Goal: Task Accomplishment & Management: Manage account settings

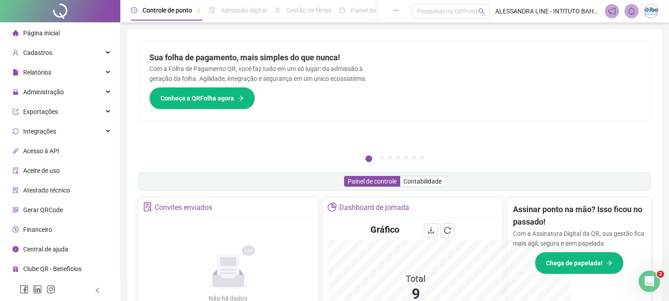
scroll to position [129, 0]
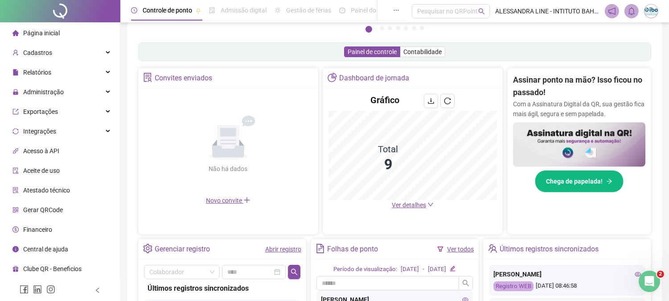
click at [125, 139] on div "Controle de ponto Admissão digital Gestão de férias Painel do DP Folha de pagam…" at bounding box center [394, 161] width 549 height 581
click at [63, 91] on div "Administração" at bounding box center [60, 92] width 116 height 18
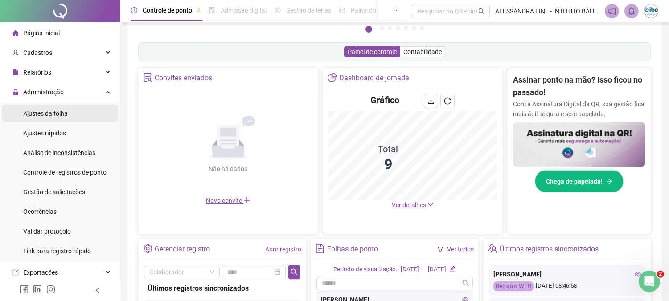
click at [60, 114] on span "Ajustes da folha" at bounding box center [45, 113] width 45 height 7
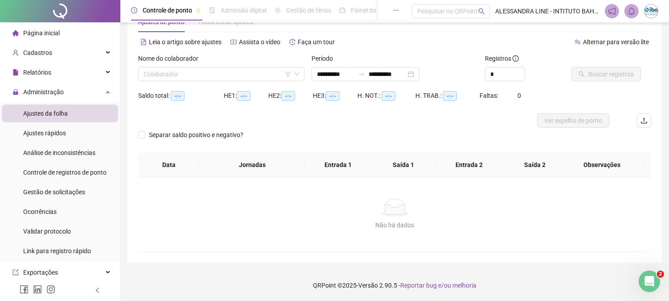
scroll to position [28, 0]
type input "**********"
click at [189, 71] on input "search" at bounding box center [218, 74] width 148 height 13
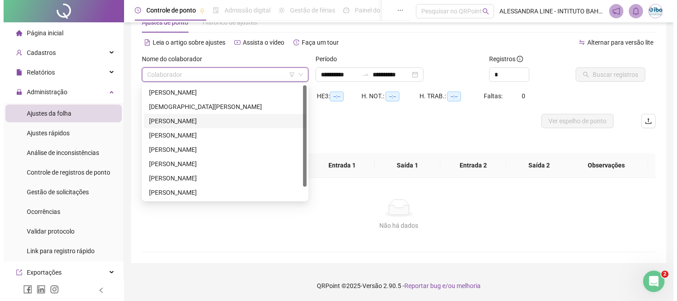
scroll to position [14, 0]
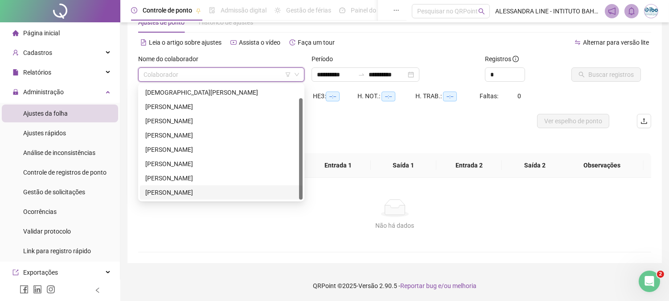
click at [193, 187] on div "[PERSON_NAME]" at bounding box center [221, 192] width 152 height 10
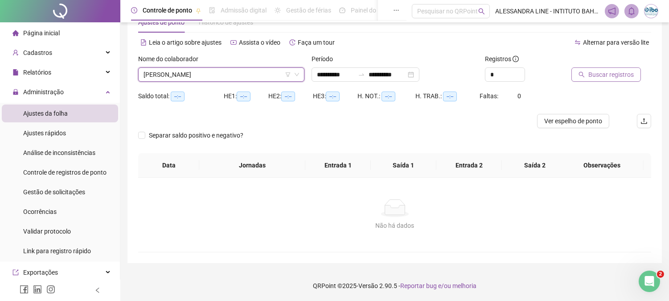
click at [593, 70] on span "Buscar registros" at bounding box center [611, 75] width 45 height 10
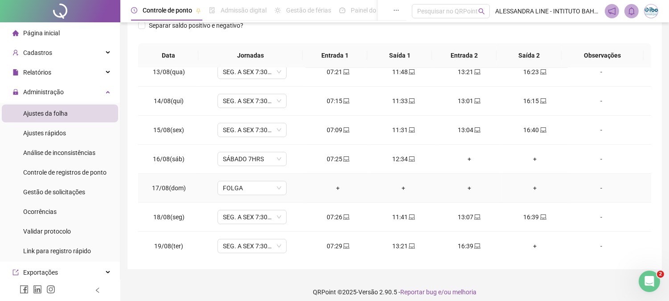
scroll to position [361, 0]
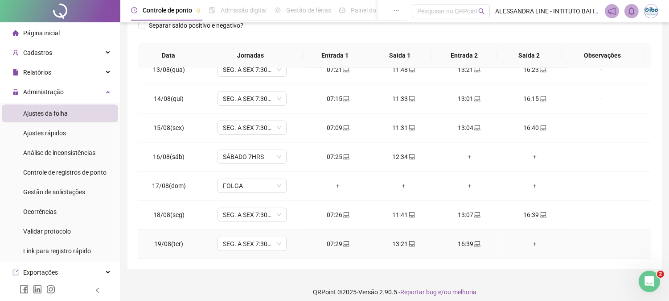
click at [522, 241] on div "+" at bounding box center [534, 244] width 51 height 10
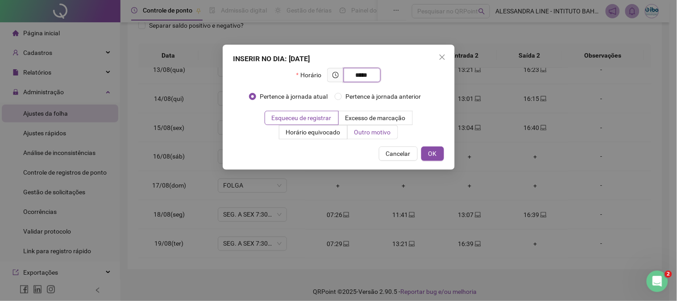
type input "*****"
click at [373, 133] on span "Outro motivo" at bounding box center [372, 131] width 37 height 7
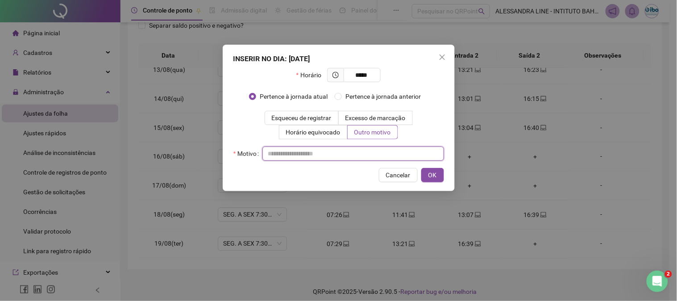
click at [338, 150] on input "text" at bounding box center [353, 153] width 182 height 14
type input "*"
type input "**********"
click at [433, 173] on span "OK" at bounding box center [432, 175] width 8 height 10
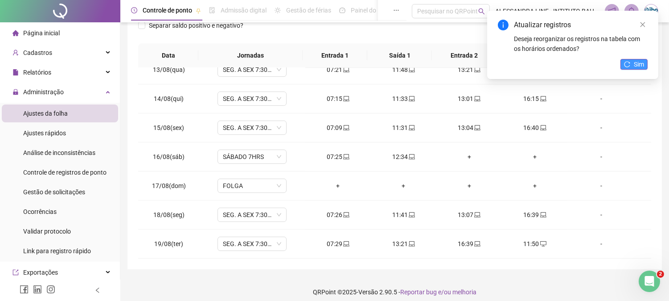
click at [642, 59] on span "Sim" at bounding box center [639, 64] width 10 height 10
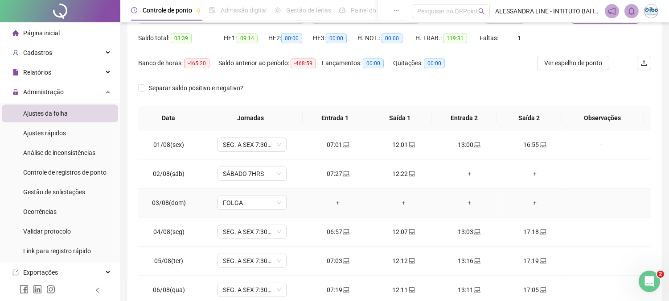
scroll to position [0, 0]
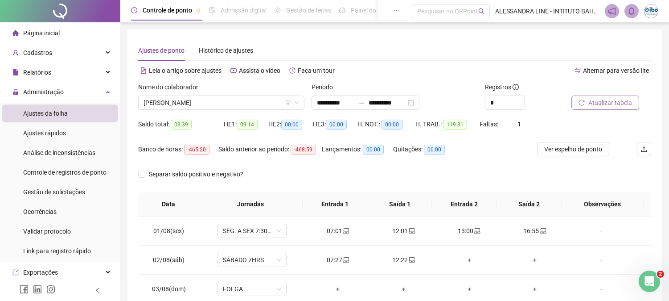
click at [204, 123] on div "Saldo total: 03:39" at bounding box center [181, 124] width 86 height 10
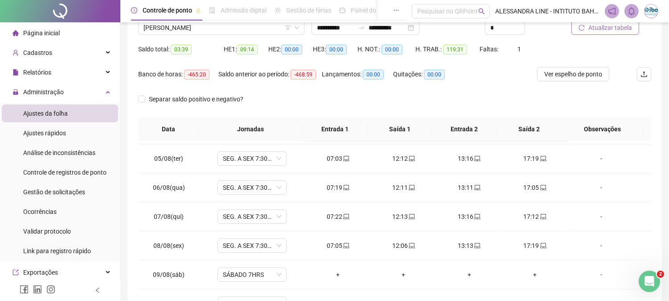
scroll to position [6, 0]
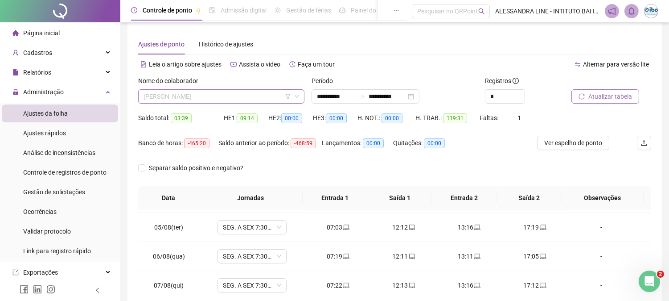
click at [268, 95] on span "[PERSON_NAME]" at bounding box center [222, 96] width 156 height 13
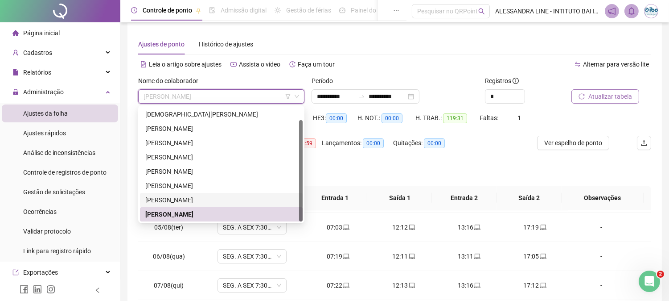
click at [187, 202] on div "[PERSON_NAME]" at bounding box center [221, 200] width 152 height 10
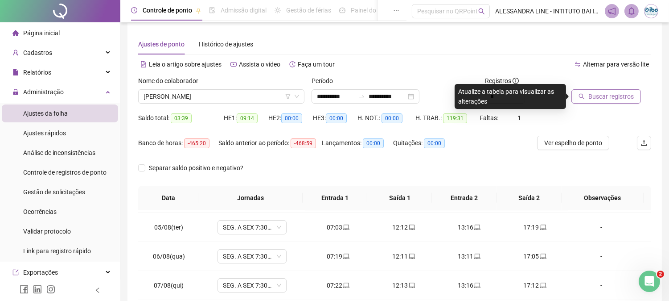
click at [596, 97] on span "Buscar registros" at bounding box center [611, 96] width 45 height 10
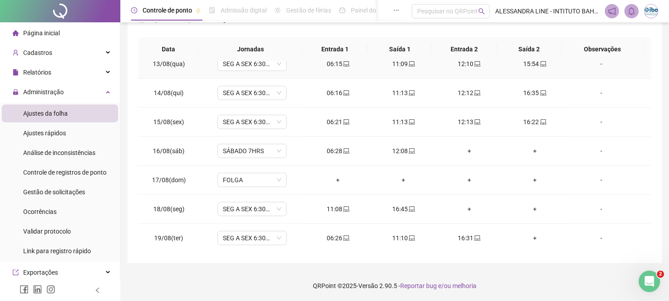
scroll to position [361, 0]
click at [466, 210] on div "+" at bounding box center [469, 208] width 51 height 10
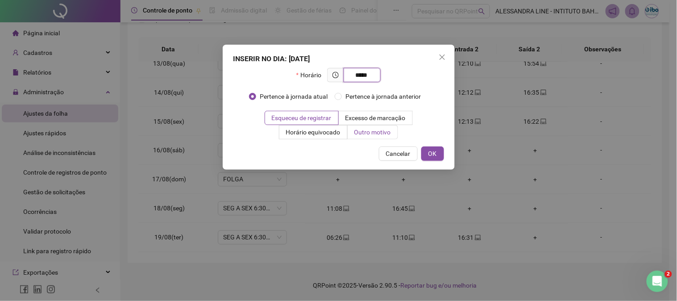
type input "*****"
click at [359, 136] on span "Outro motivo" at bounding box center [372, 131] width 37 height 7
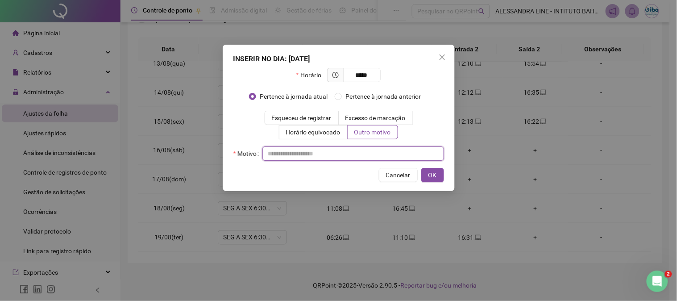
click at [334, 156] on input "text" at bounding box center [353, 153] width 182 height 14
type input "**********"
click at [435, 169] on button "OK" at bounding box center [432, 175] width 23 height 14
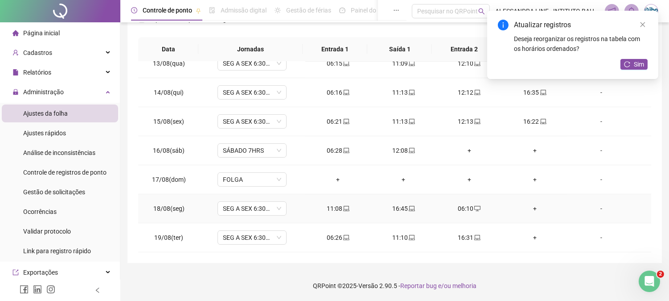
click at [532, 208] on div "+" at bounding box center [534, 208] width 51 height 10
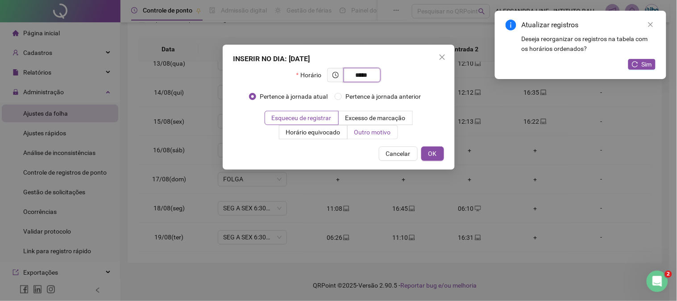
type input "*****"
click at [381, 136] on span "Outro motivo" at bounding box center [372, 131] width 37 height 7
click at [366, 134] on span "Outro motivo" at bounding box center [372, 131] width 37 height 7
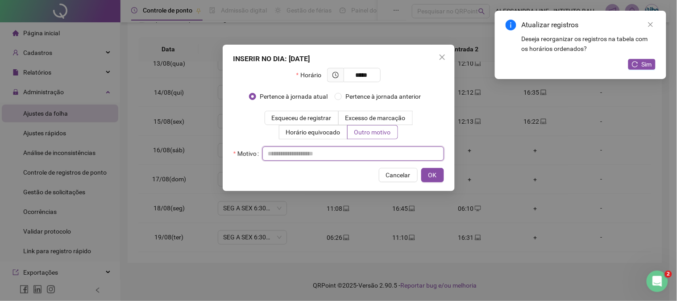
click at [347, 151] on input "text" at bounding box center [353, 153] width 182 height 14
click at [271, 155] on input "*********" at bounding box center [353, 153] width 182 height 14
type input "*********"
click at [435, 175] on span "OK" at bounding box center [432, 175] width 8 height 10
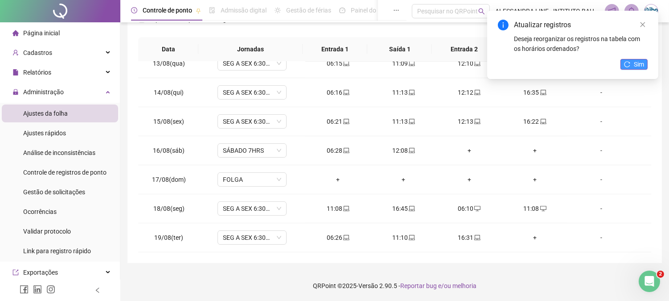
click at [630, 62] on icon "reload" at bounding box center [628, 64] width 6 height 6
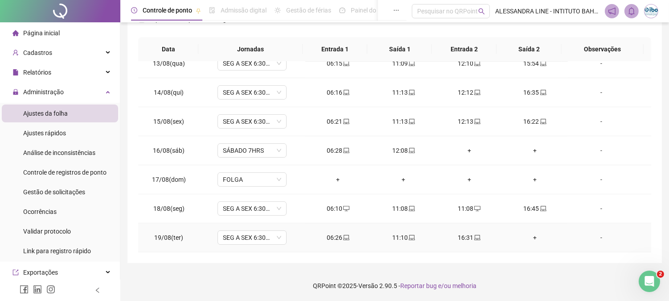
click at [529, 234] on div "+" at bounding box center [534, 237] width 51 height 10
click at [466, 212] on div "11:08" at bounding box center [469, 208] width 51 height 10
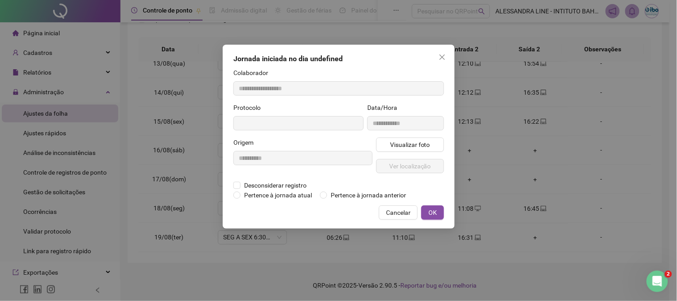
type input "**********"
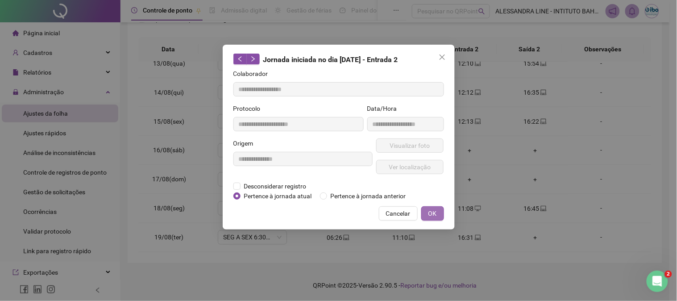
click at [430, 215] on span "OK" at bounding box center [432, 213] width 8 height 10
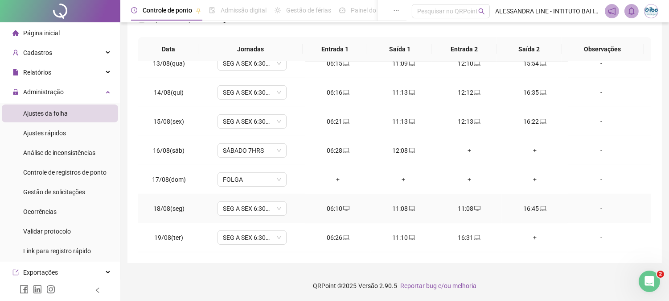
click at [459, 207] on div "11:08" at bounding box center [469, 208] width 51 height 10
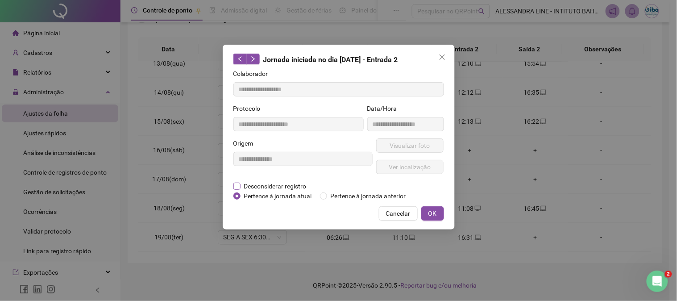
click at [283, 186] on span "Desconsiderar registro" at bounding box center [275, 186] width 70 height 10
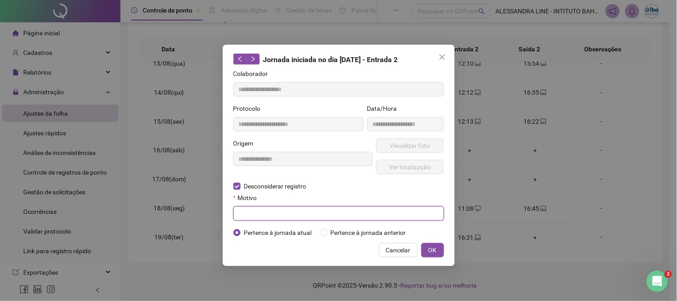
click at [339, 216] on input "text" at bounding box center [338, 213] width 211 height 14
type input "****"
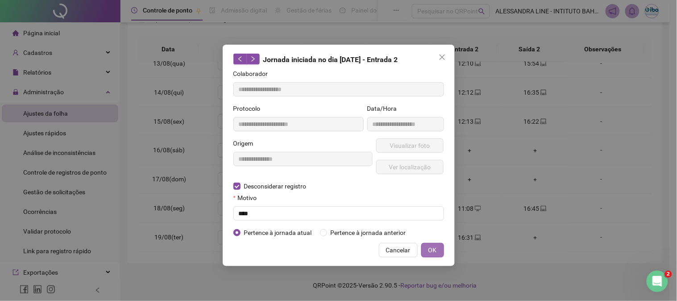
click at [429, 247] on span "OK" at bounding box center [432, 250] width 8 height 10
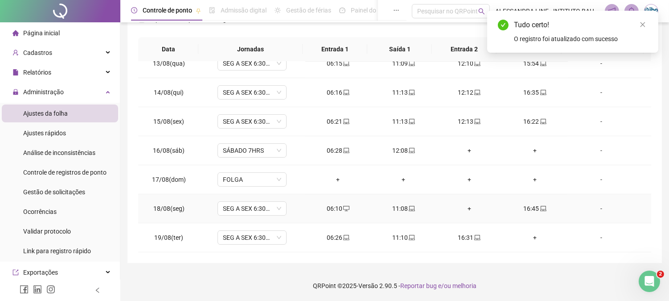
click at [469, 205] on div "+" at bounding box center [469, 208] width 51 height 10
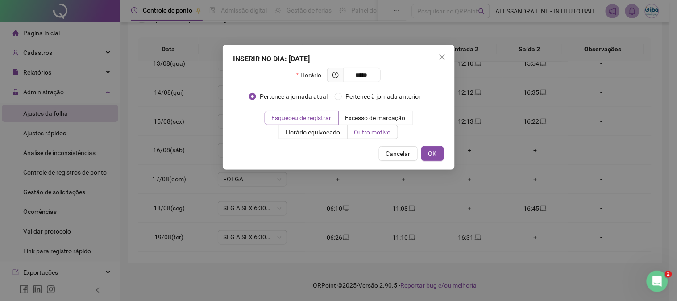
type input "*****"
click at [360, 132] on span "Outro motivo" at bounding box center [372, 131] width 37 height 7
click at [374, 131] on span "Outro motivo" at bounding box center [372, 131] width 37 height 7
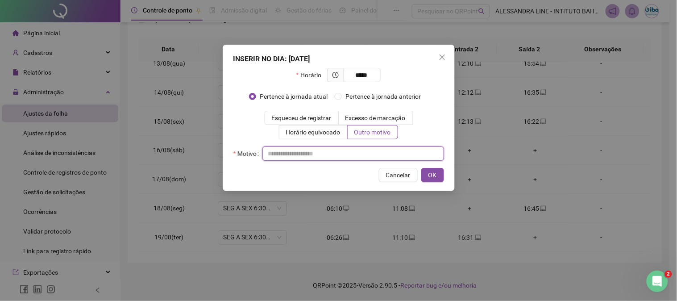
click at [359, 150] on input "text" at bounding box center [353, 153] width 182 height 14
type input "*********"
click at [433, 173] on span "OK" at bounding box center [432, 175] width 8 height 10
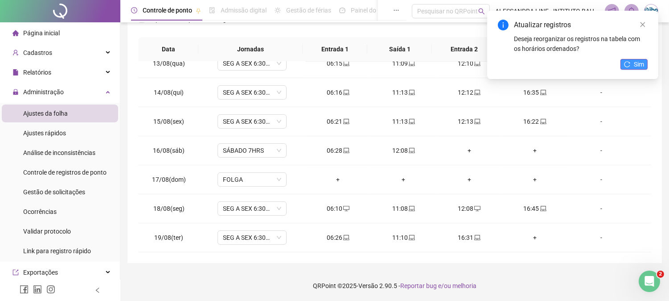
click at [641, 67] on span "Sim" at bounding box center [639, 64] width 10 height 10
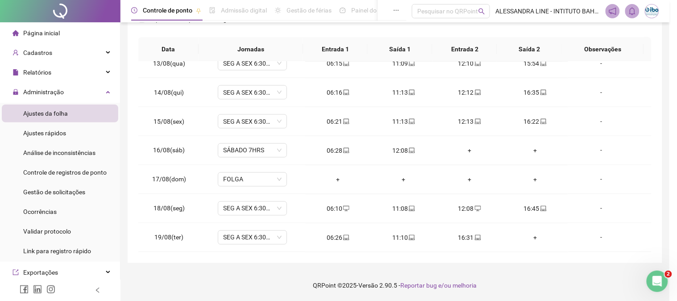
click at [533, 238] on div "Atualizando tabela Atualizando e reorganizando os registros... OK" at bounding box center [338, 150] width 677 height 301
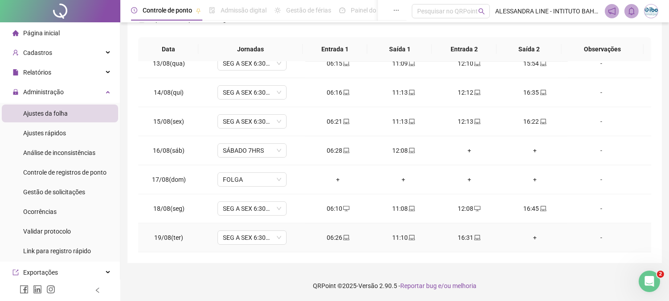
click at [531, 238] on div "+" at bounding box center [534, 237] width 51 height 10
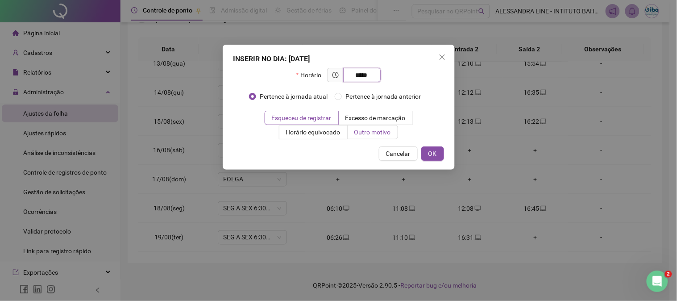
type input "*****"
click at [360, 134] on span "Outro motivo" at bounding box center [372, 131] width 37 height 7
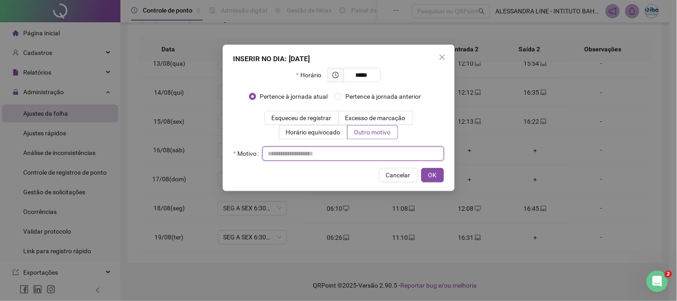
click at [326, 154] on input "text" at bounding box center [353, 153] width 182 height 14
type input "*********"
click at [430, 172] on span "OK" at bounding box center [432, 175] width 8 height 10
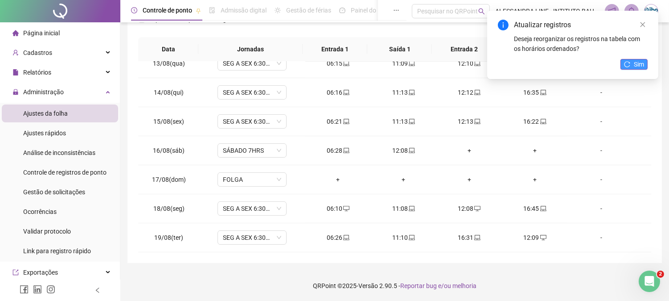
click at [632, 63] on button "Sim" at bounding box center [634, 64] width 27 height 11
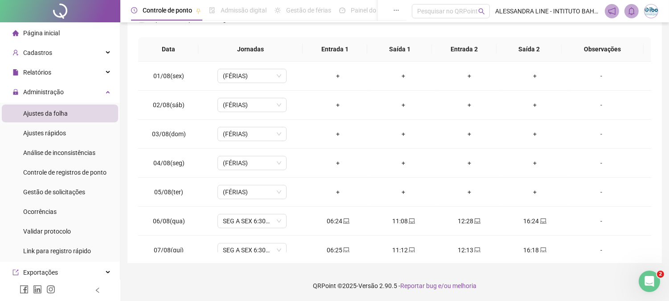
scroll to position [0, 0]
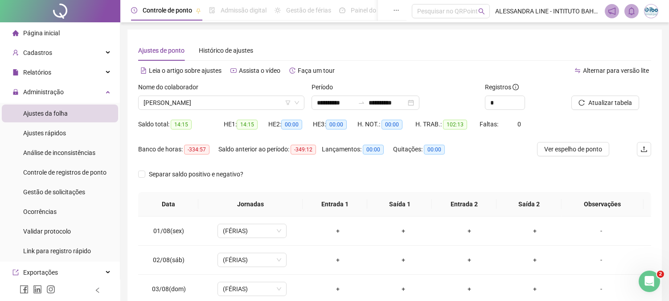
click at [205, 125] on div "Saldo total: 14:15" at bounding box center [181, 124] width 86 height 10
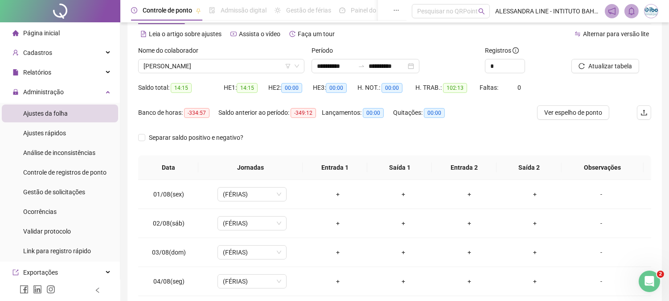
scroll to position [50, 0]
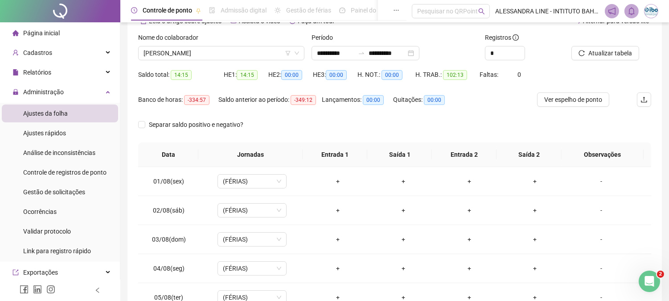
click at [311, 114] on div "Saldo anterior ao período: -349:12" at bounding box center [270, 104] width 103 height 25
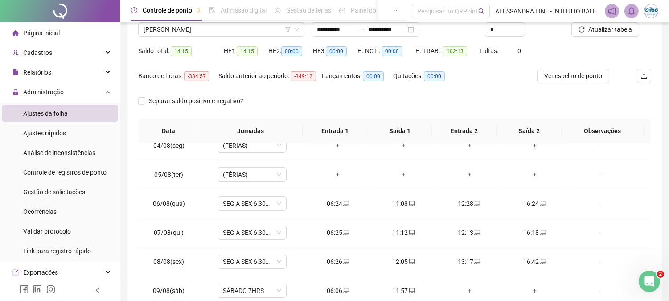
scroll to position [0, 0]
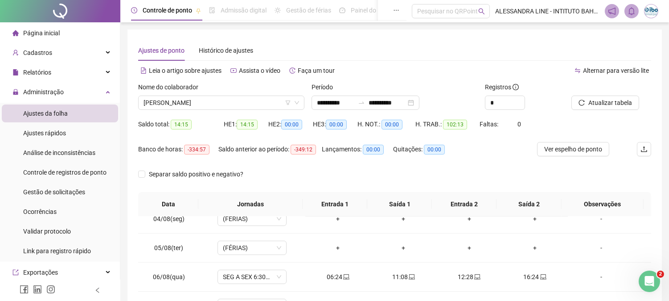
click at [262, 84] on div "Nome do colaborador" at bounding box center [221, 88] width 166 height 13
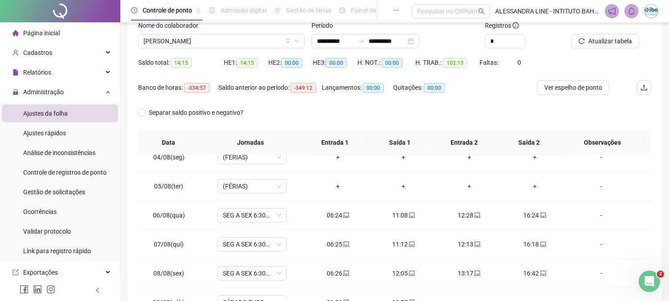
scroll to position [99, 0]
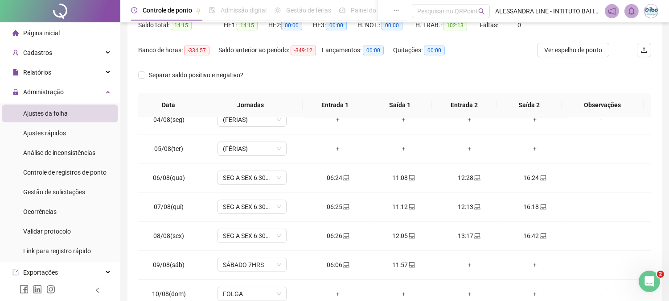
click at [281, 72] on div "Separar saldo positivo e negativo?" at bounding box center [394, 80] width 513 height 25
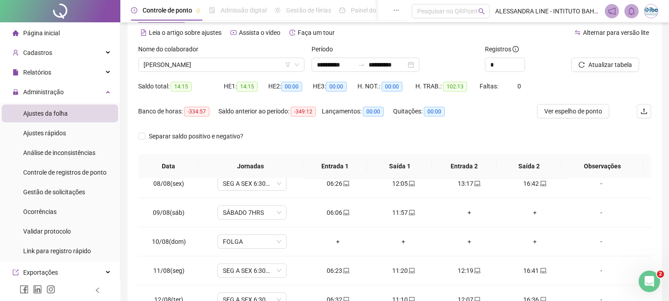
scroll to position [0, 0]
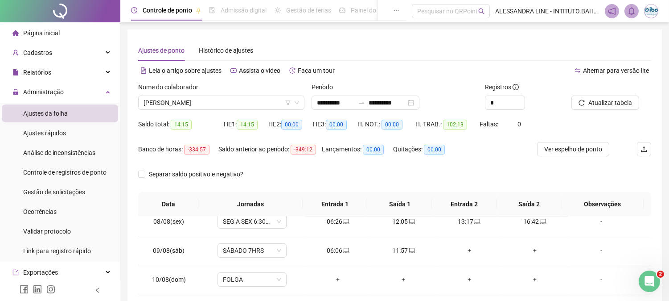
click at [262, 84] on div "Nome do colaborador" at bounding box center [221, 88] width 166 height 13
click at [429, 70] on div "Alternar para versão lite" at bounding box center [523, 70] width 257 height 14
click at [503, 149] on div "Banco de horas: -334:57 Saldo anterior ao período: -349:12 Lançamentos: 00:00 Q…" at bounding box center [330, 154] width 385 height 25
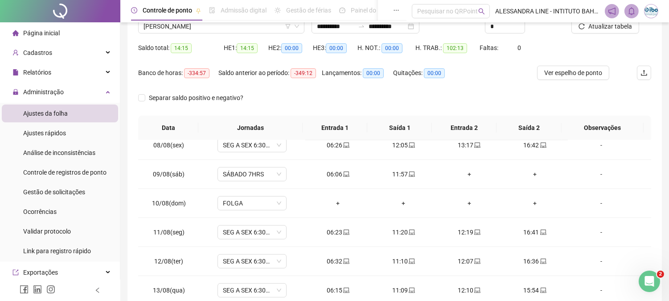
scroll to position [99, 0]
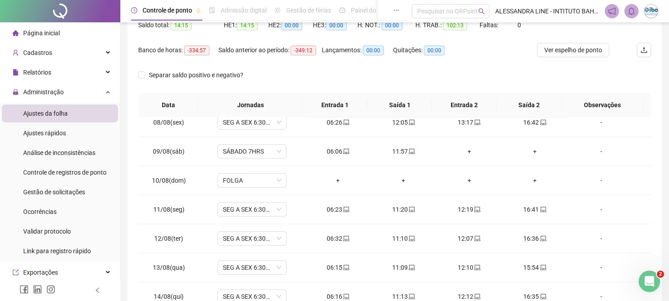
click at [400, 79] on div "Separar saldo positivo e negativo?" at bounding box center [394, 80] width 513 height 25
click at [395, 78] on div "Separar saldo positivo e negativo?" at bounding box center [394, 80] width 513 height 25
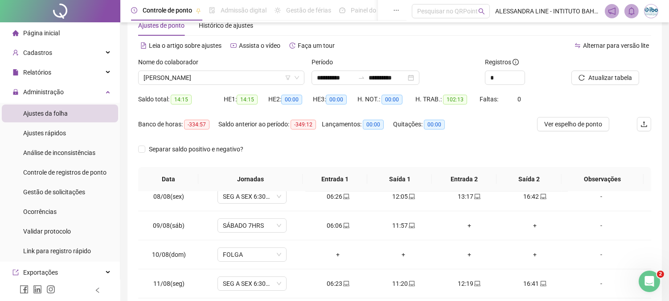
scroll to position [0, 0]
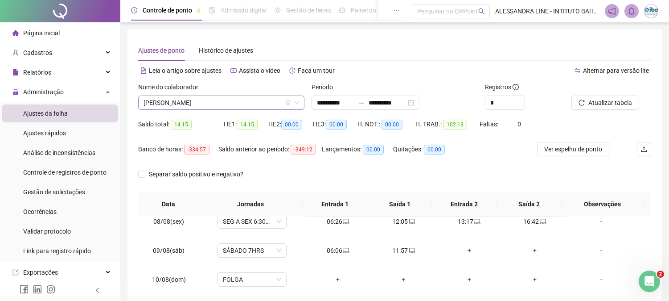
click at [275, 103] on span "[PERSON_NAME]" at bounding box center [222, 102] width 156 height 13
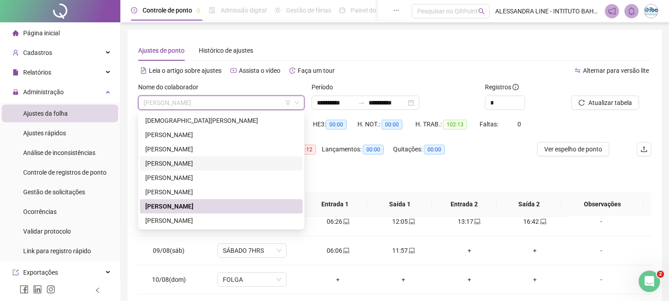
click at [176, 166] on div "[PERSON_NAME]" at bounding box center [221, 163] width 152 height 10
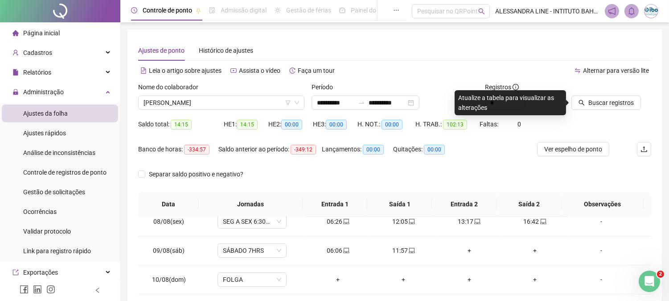
click at [550, 74] on div "Alternar para versão lite" at bounding box center [523, 70] width 257 height 14
click at [589, 99] on span "Buscar registros" at bounding box center [611, 103] width 45 height 10
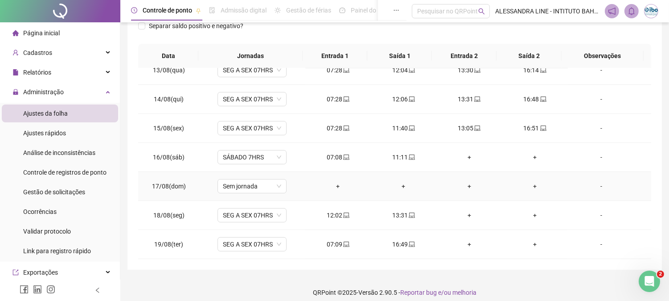
scroll to position [155, 0]
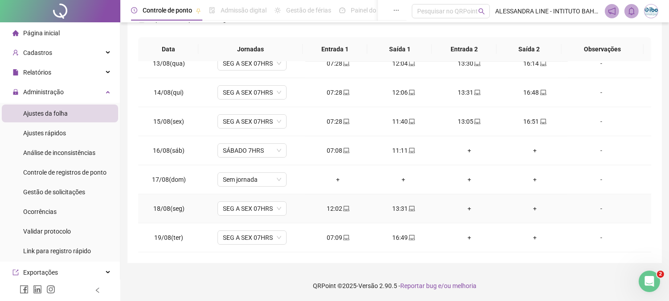
click at [465, 207] on div "+" at bounding box center [469, 208] width 51 height 10
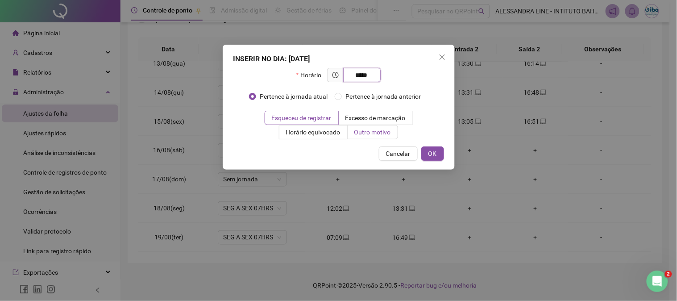
type input "*****"
click at [361, 130] on span "Outro motivo" at bounding box center [372, 131] width 37 height 7
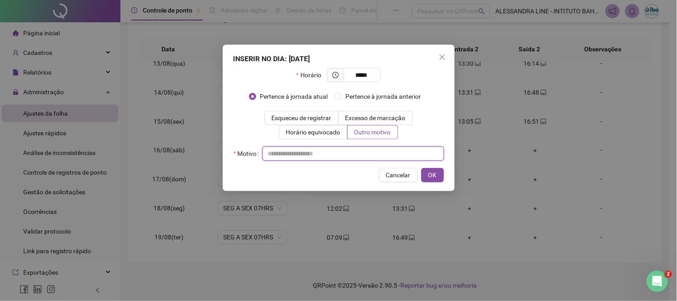
click at [337, 155] on input "text" at bounding box center [353, 153] width 182 height 14
type input "*********"
click at [434, 173] on span "OK" at bounding box center [432, 175] width 8 height 10
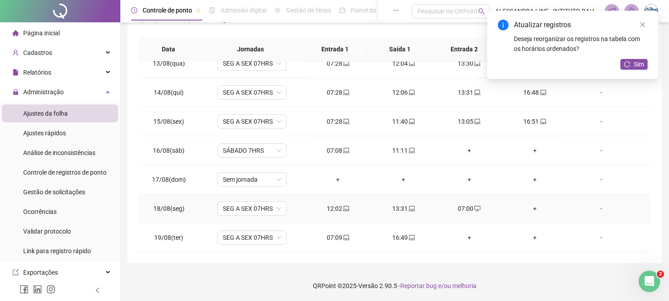
click at [530, 208] on div "+" at bounding box center [534, 208] width 51 height 10
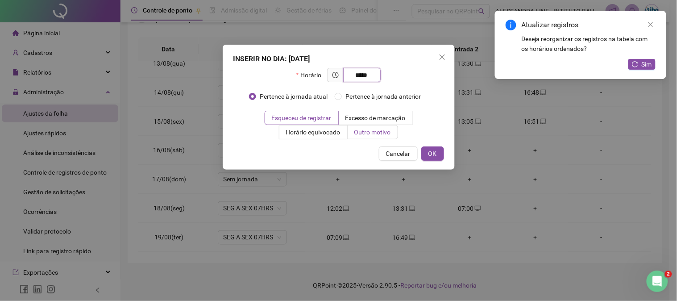
type input "*****"
click at [386, 129] on span "Outro motivo" at bounding box center [372, 131] width 37 height 7
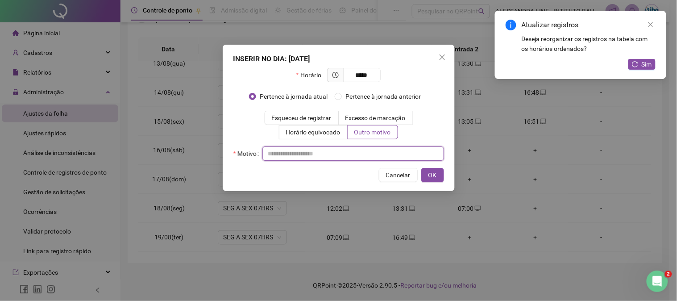
click at [347, 151] on input "text" at bounding box center [353, 153] width 182 height 14
type input "*********"
click at [431, 174] on span "OK" at bounding box center [432, 175] width 8 height 10
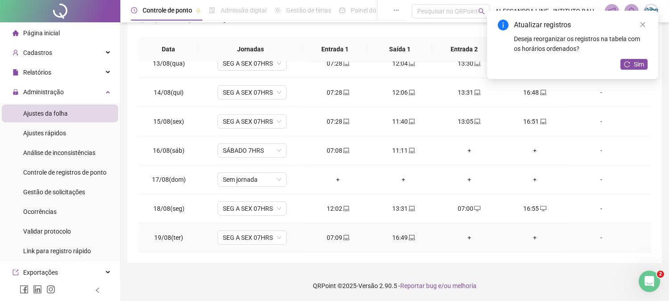
click at [466, 237] on div "+" at bounding box center [469, 237] width 51 height 10
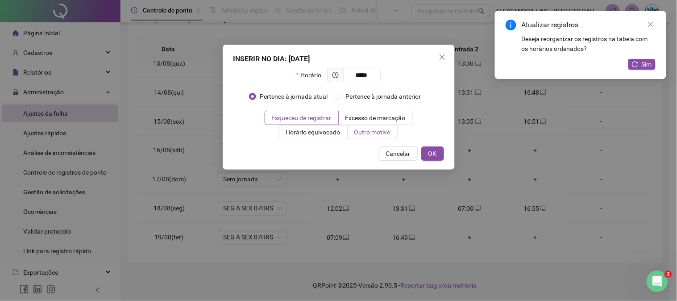
type input "*****"
click at [364, 135] on span "Outro motivo" at bounding box center [372, 131] width 37 height 7
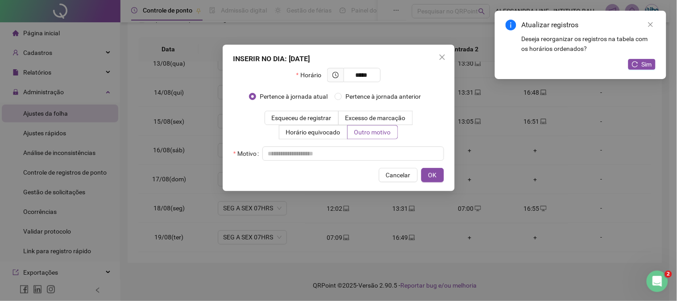
click at [355, 161] on div "INSERIR NO DIA : [DATE] Horário ***** Pertence à jornada atual Pertence à jorna…" at bounding box center [339, 118] width 232 height 146
click at [341, 155] on input "text" at bounding box center [353, 153] width 182 height 14
type input "*********"
click at [430, 176] on span "OK" at bounding box center [432, 175] width 8 height 10
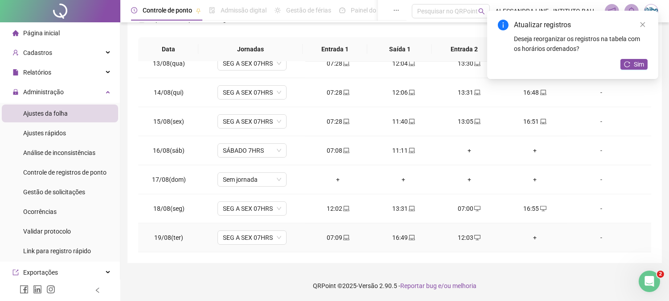
click at [530, 233] on div "+" at bounding box center [534, 237] width 51 height 10
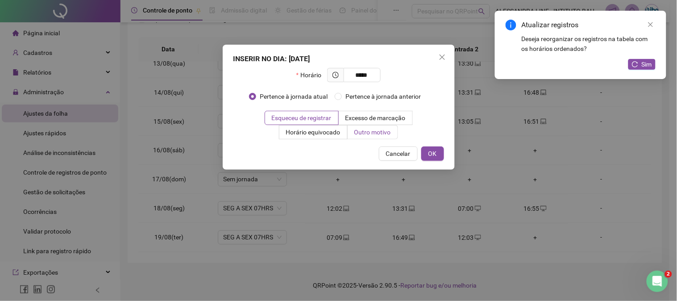
type input "*****"
click at [373, 135] on span "Outro motivo" at bounding box center [372, 131] width 37 height 7
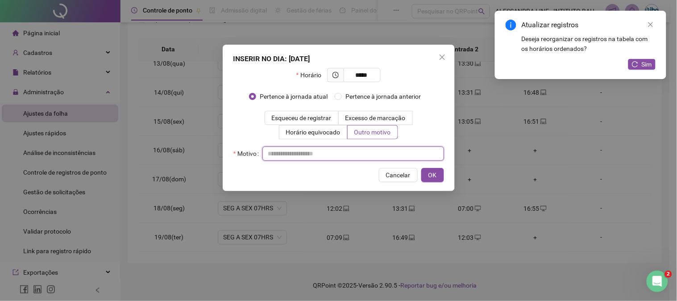
click at [358, 156] on input "text" at bounding box center [353, 153] width 182 height 14
type input "*********"
click at [433, 174] on span "OK" at bounding box center [432, 175] width 8 height 10
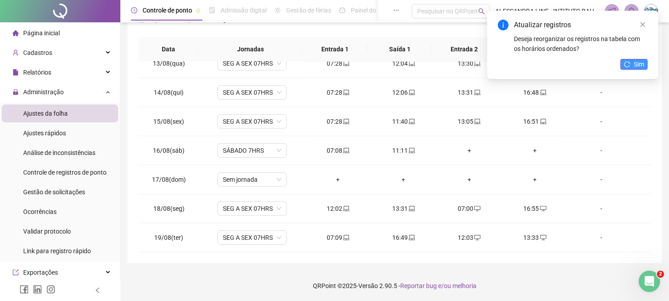
click at [629, 65] on icon "reload" at bounding box center [627, 64] width 6 height 6
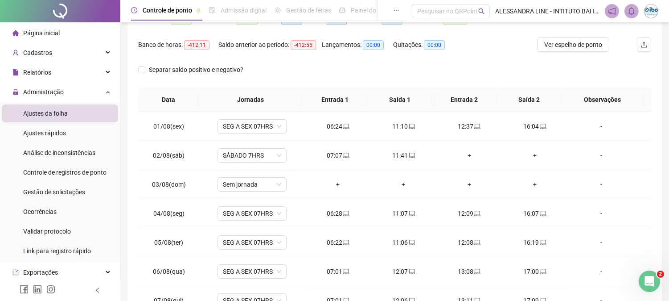
scroll to position [0, 0]
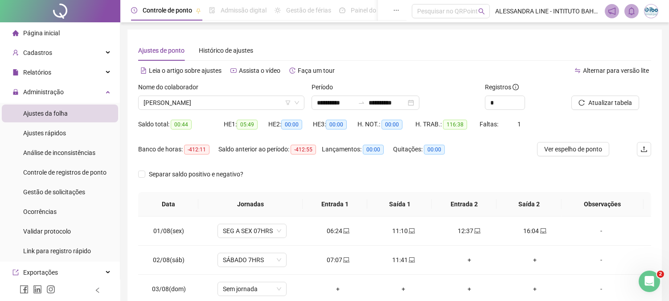
click at [311, 172] on div "Separar saldo positivo e negativo?" at bounding box center [394, 179] width 513 height 25
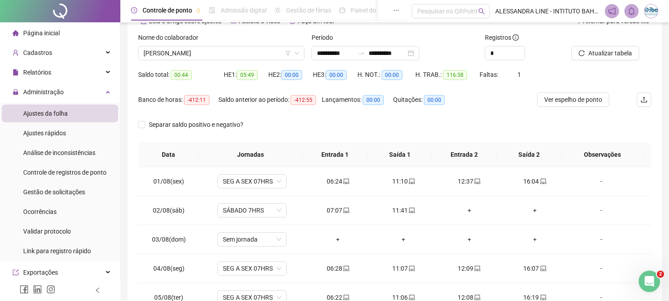
click at [307, 130] on div "Separar saldo positivo e negativo?" at bounding box center [394, 129] width 513 height 25
click at [213, 78] on div "Saldo total: 00:44" at bounding box center [181, 75] width 86 height 10
click at [204, 76] on div "Saldo total: 00:44" at bounding box center [181, 75] width 86 height 10
click at [296, 51] on icon "down" at bounding box center [296, 52] width 5 height 5
click at [296, 54] on icon "down" at bounding box center [296, 52] width 5 height 5
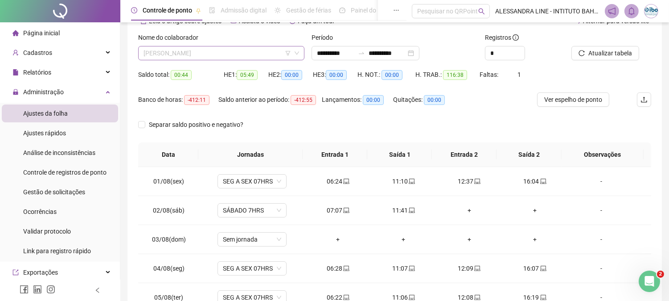
click at [222, 54] on span "[PERSON_NAME]" at bounding box center [222, 52] width 156 height 13
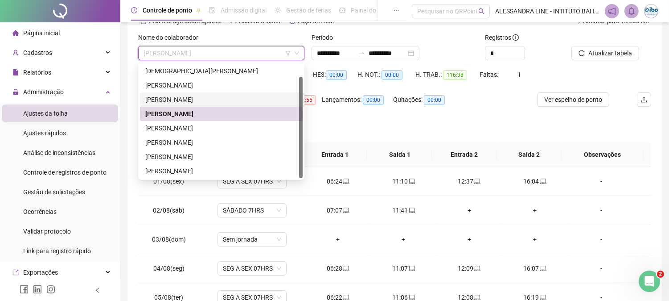
click at [220, 97] on div "[PERSON_NAME]" at bounding box center [221, 100] width 152 height 10
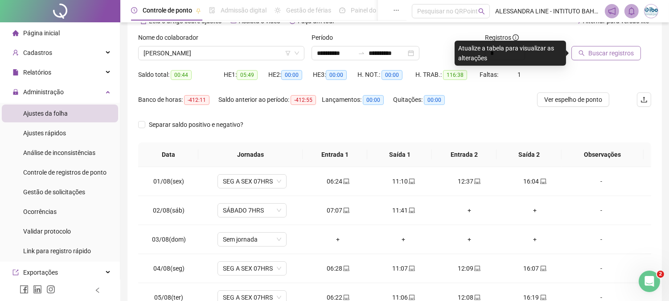
click at [599, 50] on span "Buscar registros" at bounding box center [611, 53] width 45 height 10
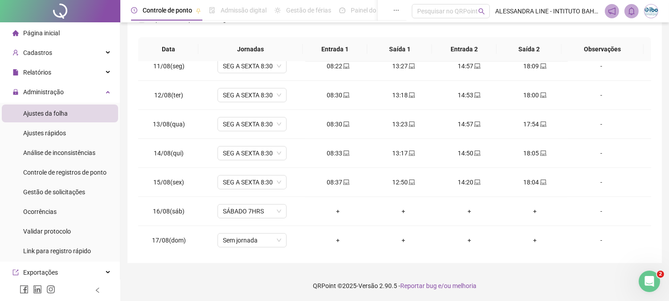
scroll to position [361, 0]
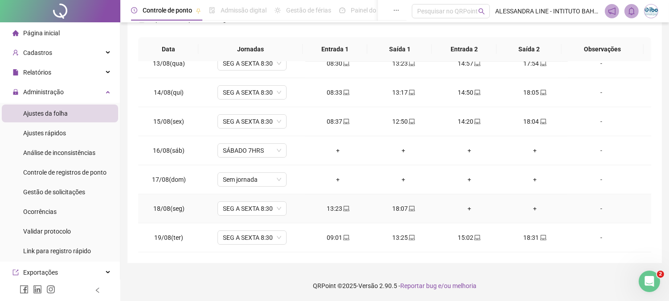
click at [466, 211] on div "+" at bounding box center [469, 208] width 51 height 10
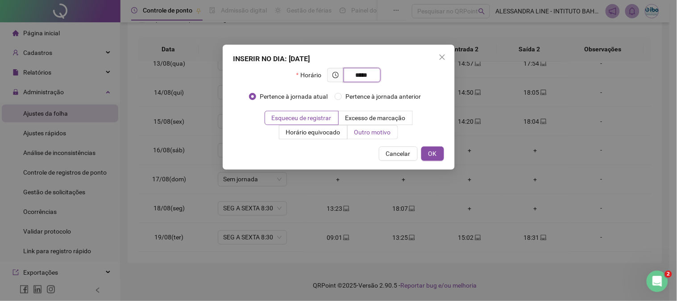
type input "*****"
click at [377, 128] on span "Outro motivo" at bounding box center [372, 131] width 37 height 7
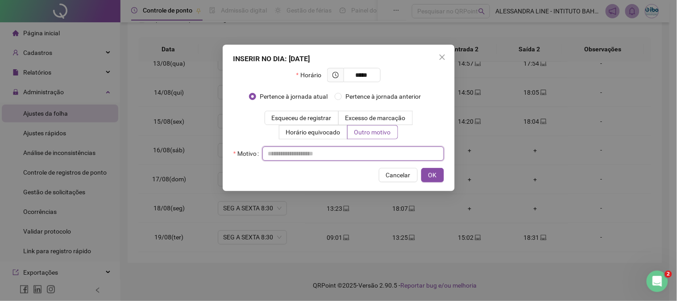
click at [371, 158] on input "text" at bounding box center [353, 153] width 182 height 14
type input "*********"
click at [443, 180] on button "OK" at bounding box center [432, 175] width 23 height 14
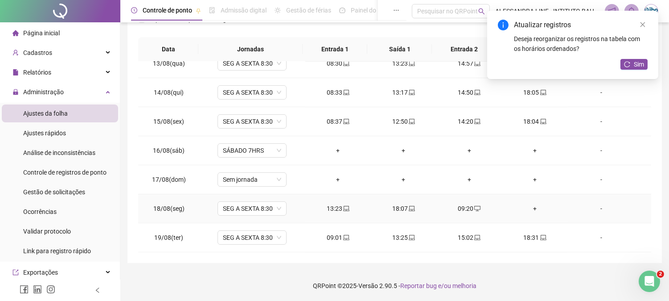
click at [530, 207] on div "+" at bounding box center [534, 208] width 51 height 10
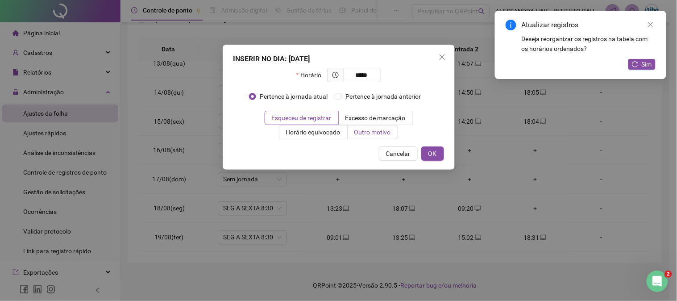
type input "*****"
click at [384, 134] on span "Outro motivo" at bounding box center [372, 131] width 37 height 7
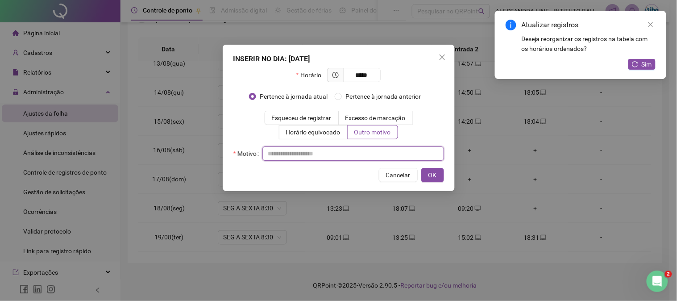
click at [375, 152] on input "text" at bounding box center [353, 153] width 182 height 14
type input "*********"
click at [440, 179] on button "OK" at bounding box center [432, 175] width 23 height 14
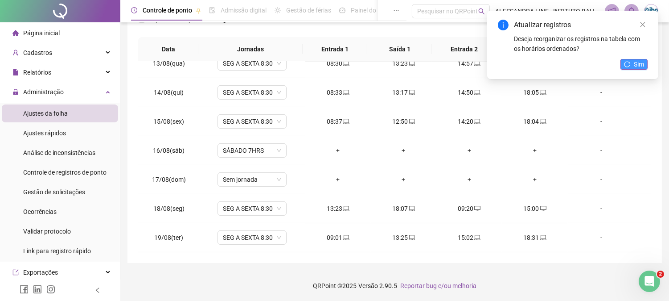
click at [641, 65] on span "Sim" at bounding box center [639, 64] width 10 height 10
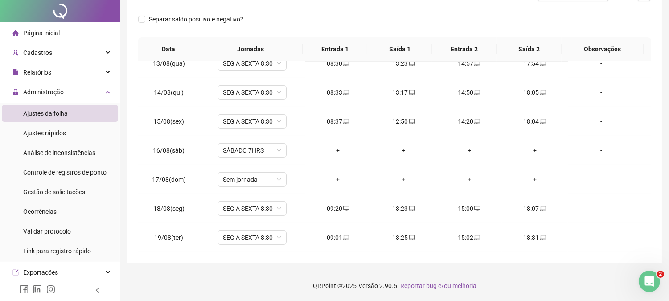
scroll to position [0, 0]
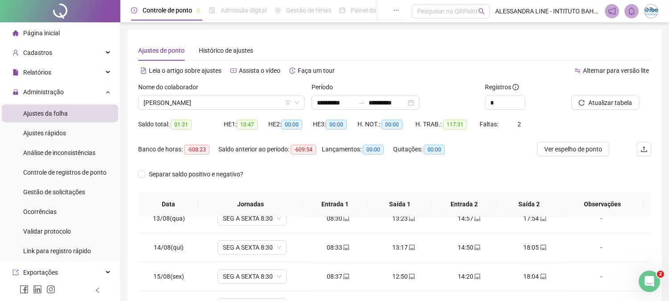
click at [209, 125] on div "Saldo total: 01:31" at bounding box center [181, 124] width 86 height 10
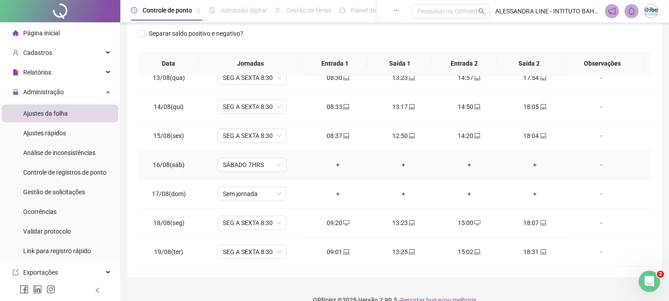
scroll to position [155, 0]
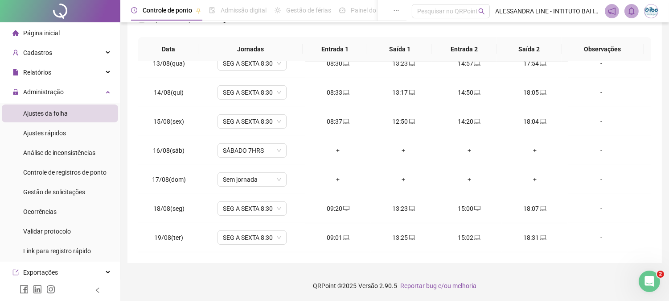
click at [124, 137] on div "**********" at bounding box center [394, 73] width 549 height 456
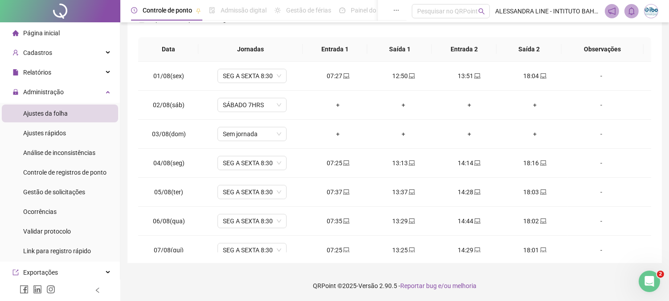
scroll to position [0, 0]
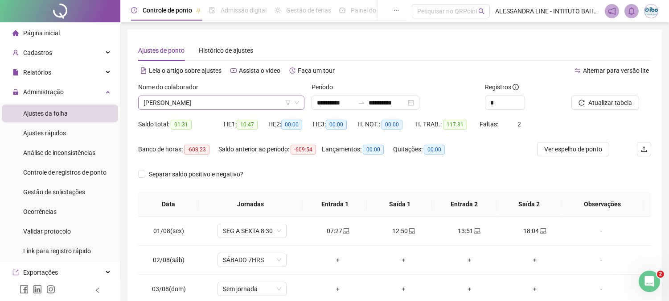
click at [183, 100] on span "[PERSON_NAME]" at bounding box center [222, 102] width 156 height 13
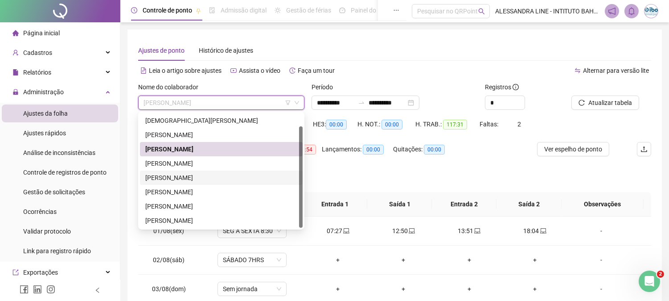
click at [177, 176] on div "[PERSON_NAME]" at bounding box center [221, 178] width 152 height 10
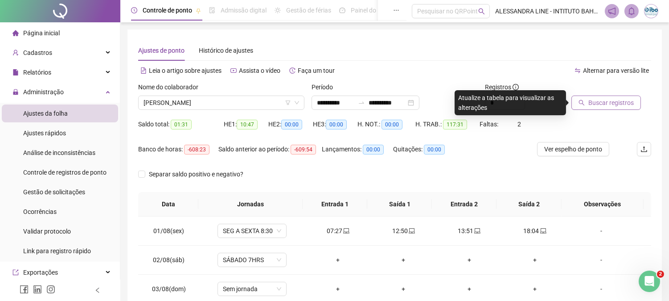
click at [593, 103] on span "Buscar registros" at bounding box center [611, 103] width 45 height 10
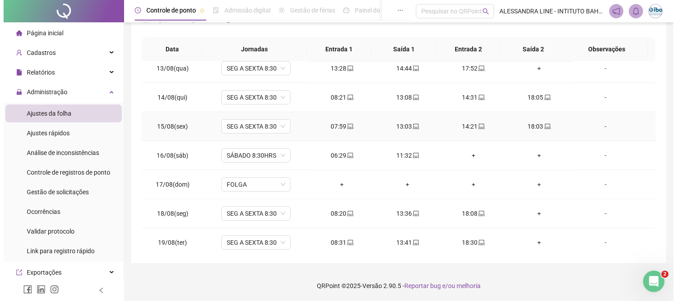
scroll to position [361, 0]
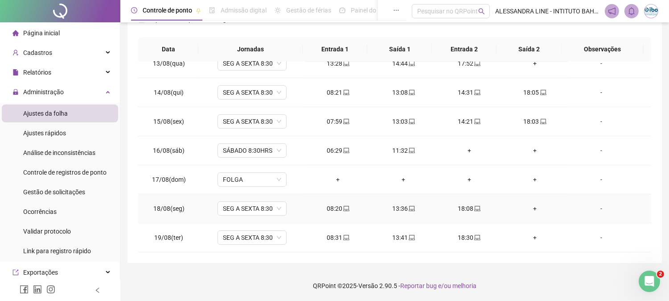
click at [528, 209] on div "+" at bounding box center [534, 208] width 51 height 10
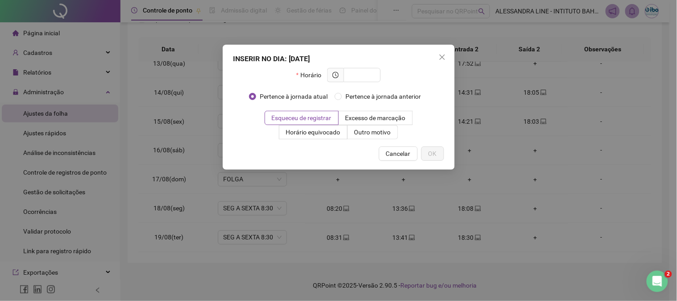
drag, startPoint x: 441, startPoint y: 57, endPoint x: 487, endPoint y: 78, distance: 51.5
click at [441, 57] on icon "close" at bounding box center [441, 57] width 7 height 7
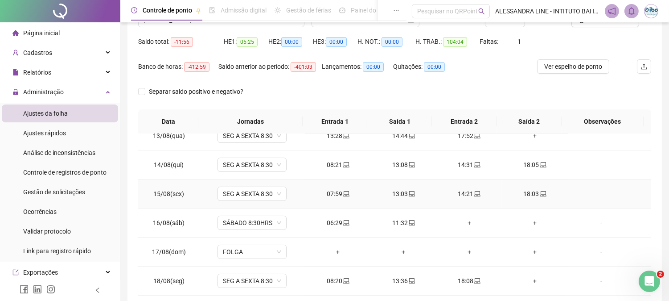
scroll to position [6, 0]
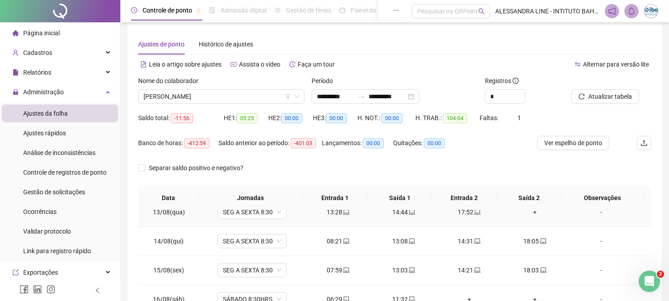
click at [528, 215] on div "+" at bounding box center [534, 212] width 51 height 10
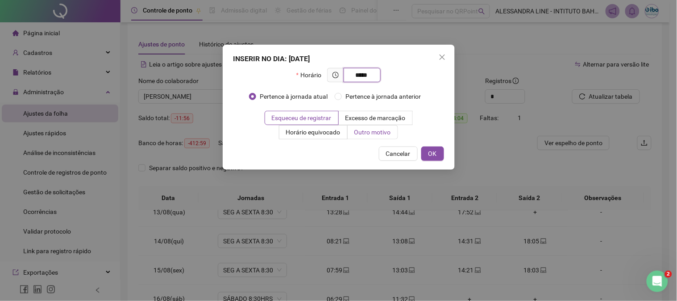
type input "*****"
click at [370, 131] on span "Outro motivo" at bounding box center [372, 131] width 37 height 7
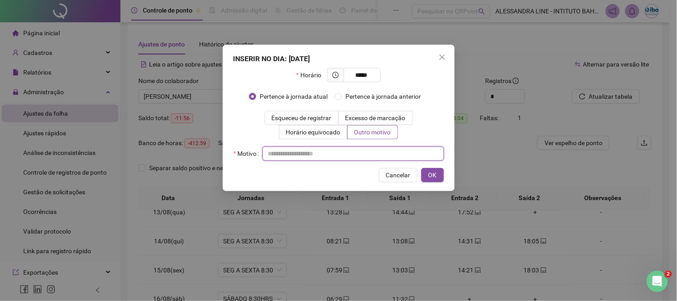
click at [338, 158] on input "text" at bounding box center [353, 153] width 182 height 14
type input "**********"
click at [435, 178] on span "OK" at bounding box center [432, 175] width 8 height 10
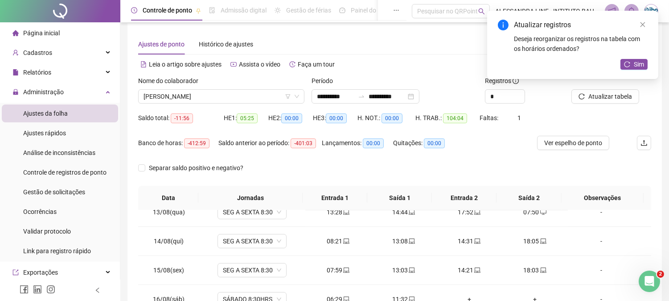
click at [521, 156] on div "Banco de horas: -412:59 Saldo anterior ao período: -401:03 Lançamentos: 00:00 Q…" at bounding box center [330, 148] width 385 height 25
click at [626, 66] on icon "reload" at bounding box center [628, 64] width 6 height 6
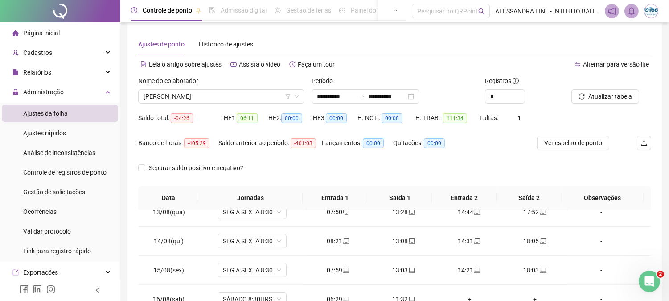
click at [501, 143] on div "Banco de horas: -405:29 Saldo anterior ao período: -401:03 Lançamentos: 00:00 Q…" at bounding box center [330, 148] width 385 height 25
click at [501, 144] on div "Banco de horas: -405:29 Saldo anterior ao período: -401:03 Lançamentos: 00:00 Q…" at bounding box center [330, 148] width 385 height 25
click at [455, 165] on div "Separar saldo positivo e negativo?" at bounding box center [394, 173] width 513 height 25
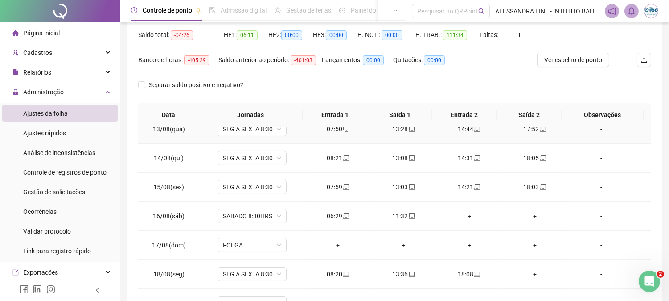
scroll to position [105, 0]
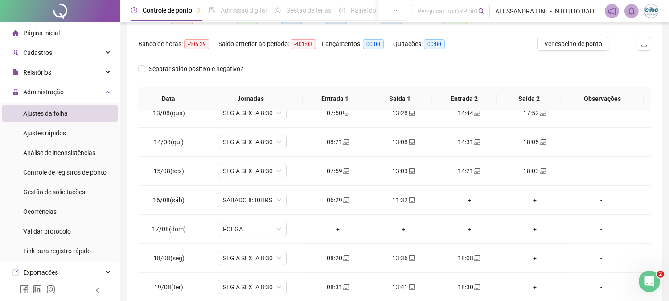
click at [446, 66] on div "Separar saldo positivo e negativo?" at bounding box center [394, 74] width 513 height 25
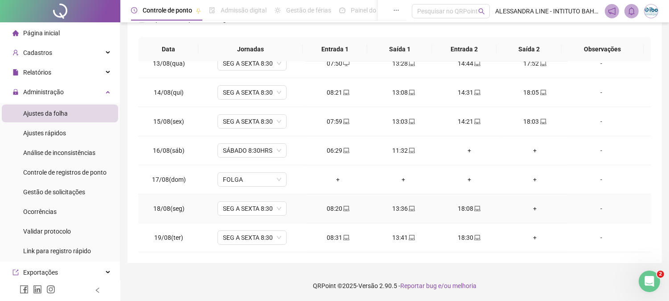
click at [528, 211] on div "+" at bounding box center [534, 208] width 51 height 10
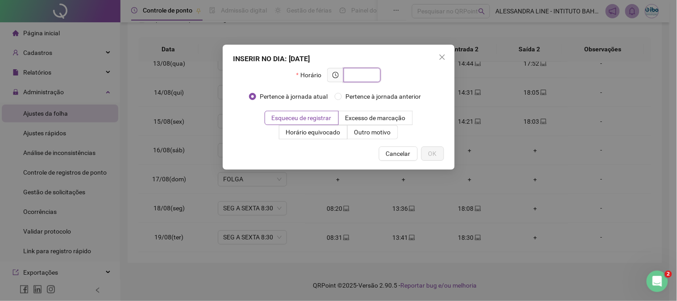
click at [358, 70] on input "text" at bounding box center [361, 75] width 25 height 10
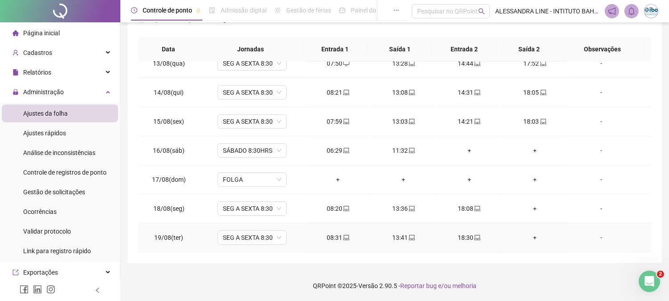
click at [530, 239] on div "+" at bounding box center [534, 237] width 51 height 10
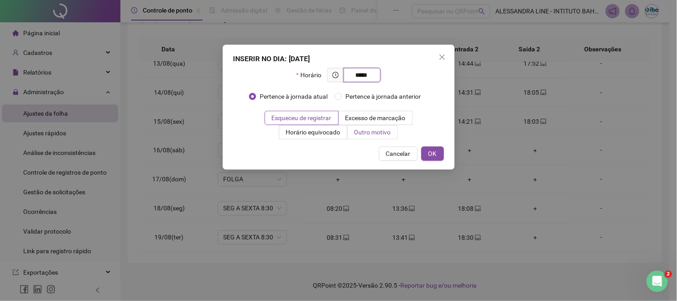
type input "*****"
click at [365, 132] on span "Outro motivo" at bounding box center [372, 131] width 37 height 7
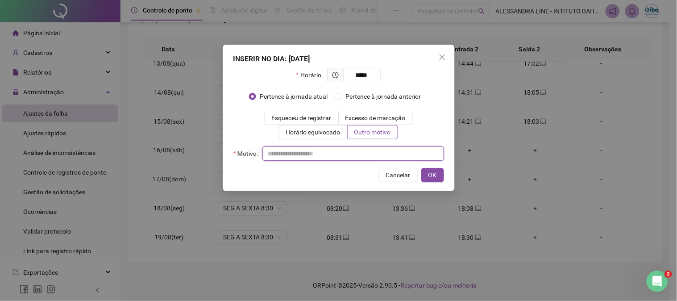
click at [328, 151] on input "text" at bounding box center [353, 153] width 182 height 14
type input "*********"
click at [434, 175] on span "OK" at bounding box center [432, 175] width 8 height 10
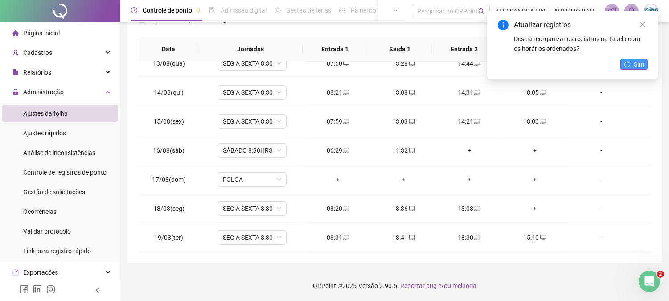
click at [632, 62] on button "Sim" at bounding box center [634, 64] width 27 height 11
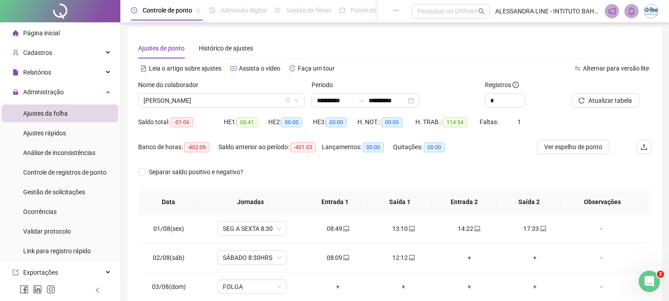
scroll to position [0, 0]
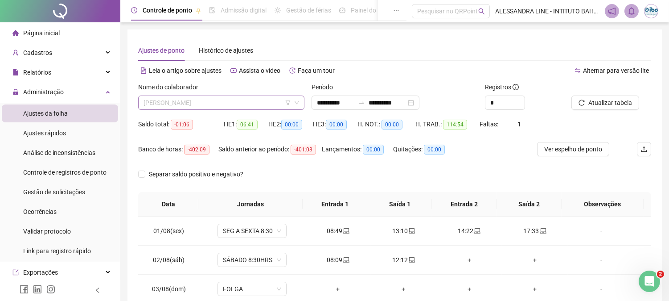
click at [248, 105] on span "[PERSON_NAME]" at bounding box center [222, 102] width 156 height 13
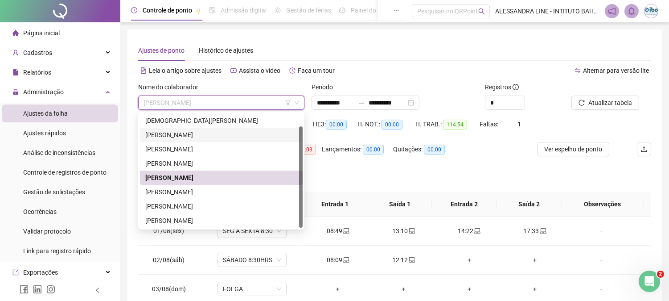
click at [170, 136] on div "[PERSON_NAME]" at bounding box center [221, 135] width 152 height 10
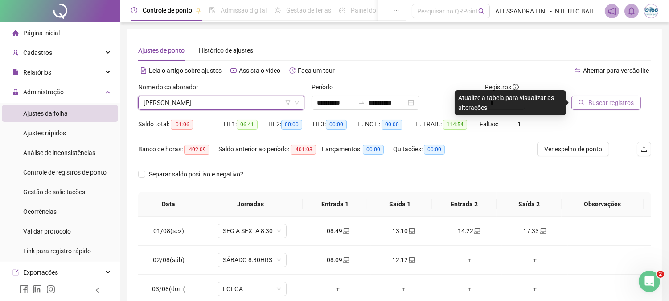
click at [593, 102] on span "Buscar registros" at bounding box center [611, 103] width 45 height 10
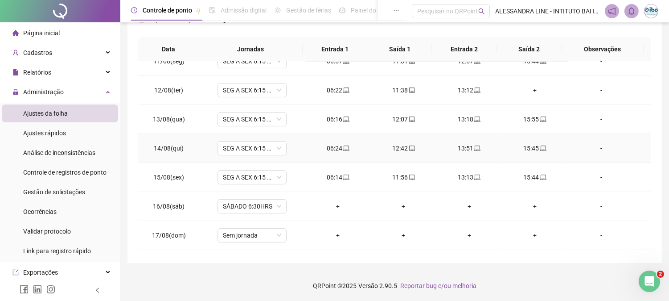
scroll to position [361, 0]
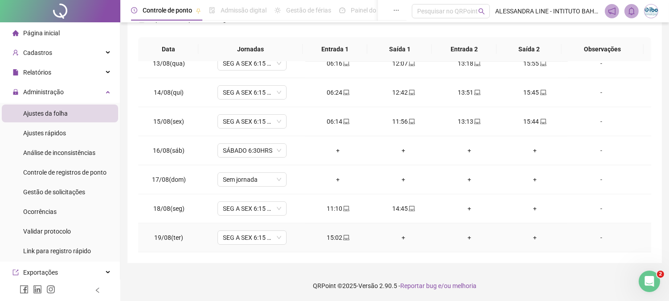
click at [529, 236] on div "+" at bounding box center [534, 237] width 51 height 10
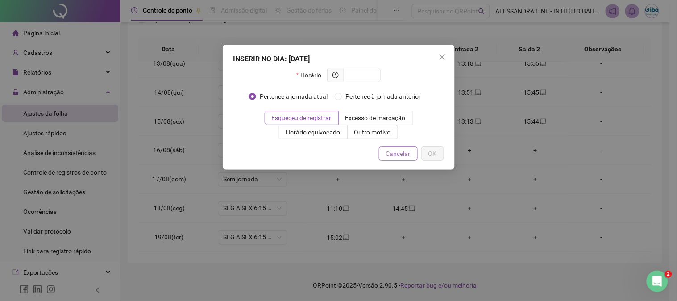
click at [394, 157] on span "Cancelar" at bounding box center [398, 154] width 25 height 10
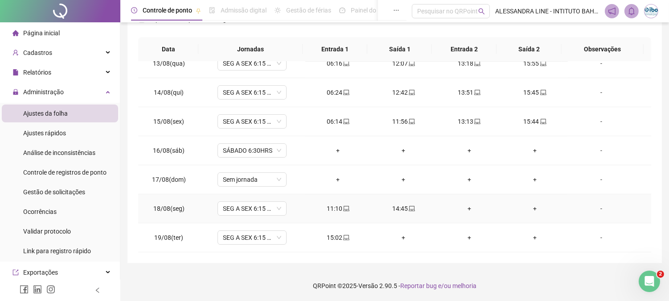
click at [462, 206] on div "+" at bounding box center [469, 208] width 51 height 10
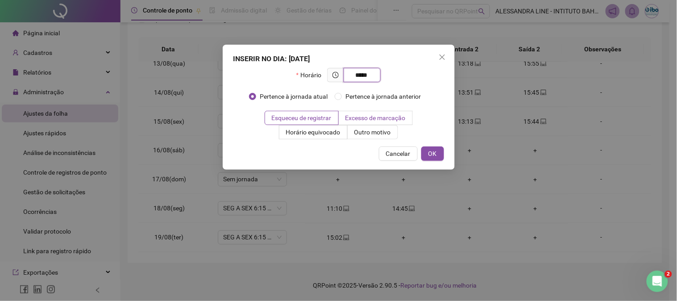
type input "*****"
click at [368, 124] on label "Excesso de marcação" at bounding box center [375, 118] width 74 height 14
click at [372, 132] on span "Outro motivo" at bounding box center [372, 131] width 37 height 7
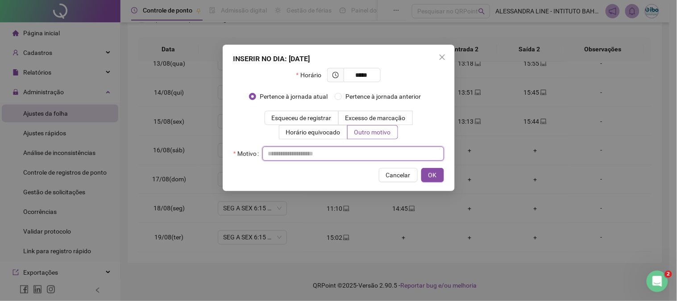
click at [377, 152] on input "text" at bounding box center [353, 153] width 182 height 14
type input "**********"
click at [427, 177] on button "OK" at bounding box center [432, 175] width 23 height 14
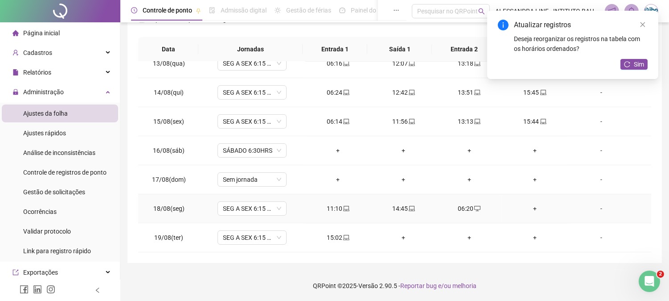
click at [525, 207] on div "+" at bounding box center [534, 208] width 51 height 10
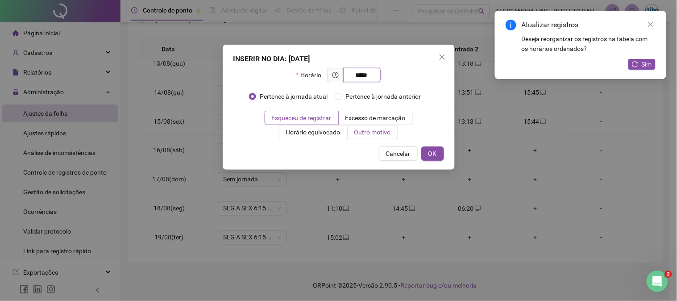
type input "*****"
click at [368, 131] on span "Outro motivo" at bounding box center [372, 131] width 37 height 7
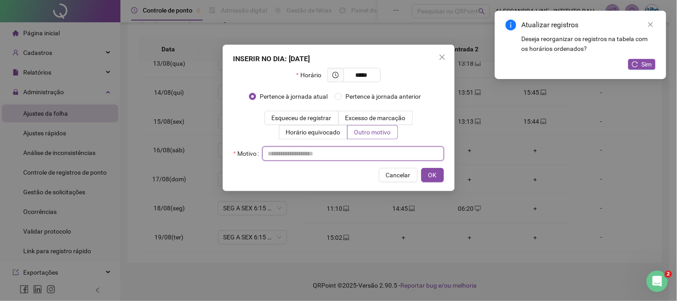
click at [361, 153] on input "text" at bounding box center [353, 153] width 182 height 14
type input "**********"
click at [433, 179] on span "OK" at bounding box center [432, 175] width 8 height 10
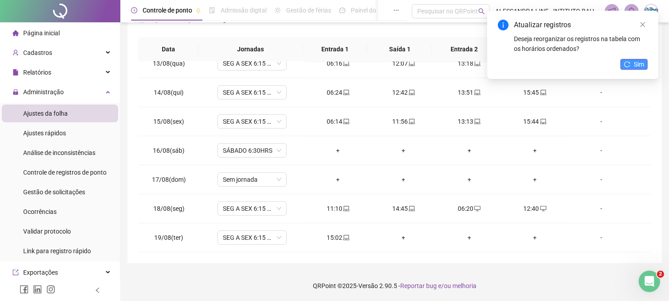
click at [636, 67] on span "Sim" at bounding box center [639, 64] width 10 height 10
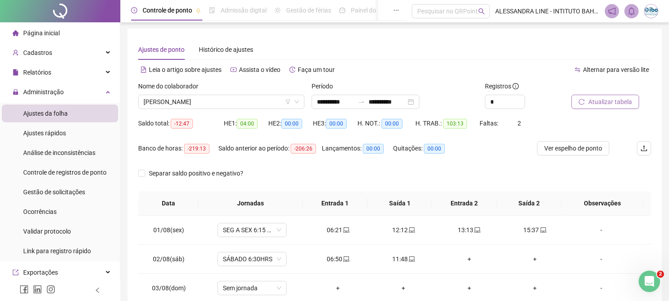
scroll to position [0, 0]
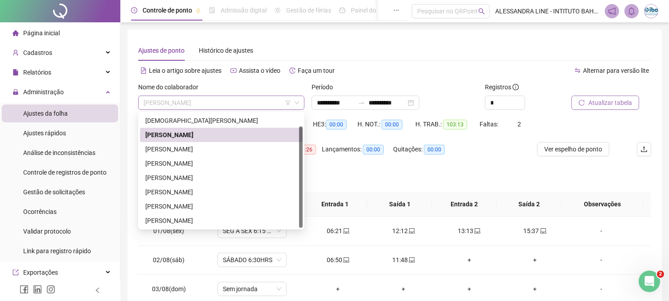
click at [198, 102] on span "[PERSON_NAME]" at bounding box center [222, 102] width 156 height 13
click at [170, 176] on div "[PERSON_NAME]" at bounding box center [221, 178] width 152 height 10
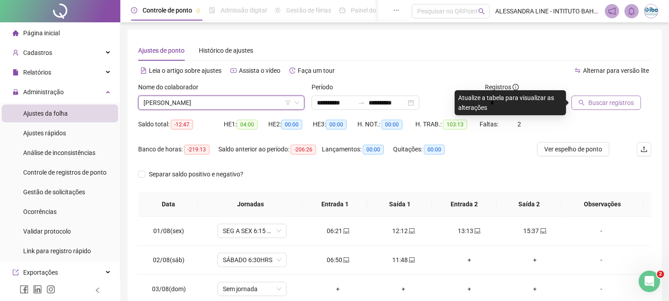
click at [594, 100] on span "Buscar registros" at bounding box center [611, 103] width 45 height 10
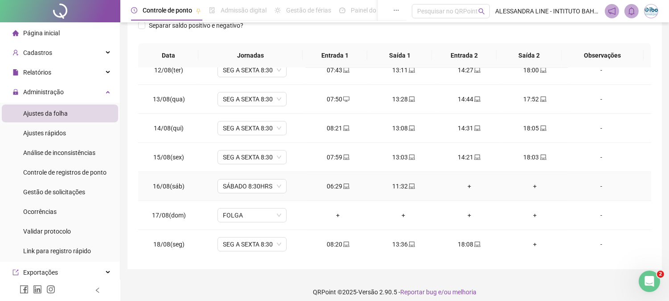
scroll to position [361, 0]
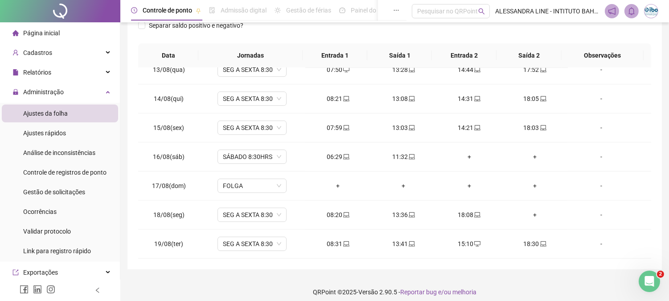
click at [139, 35] on div "Separar saldo positivo e negativo?" at bounding box center [202, 30] width 128 height 25
click at [531, 213] on div "+" at bounding box center [534, 215] width 51 height 10
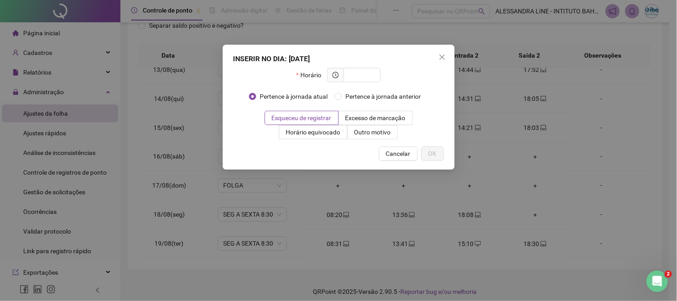
click at [429, 134] on div "Esqueceu de registrar Excesso de marcação Horário equivocado Outro motivo" at bounding box center [338, 125] width 211 height 29
click at [366, 73] on input "text" at bounding box center [361, 75] width 25 height 10
type input "*****"
click at [366, 130] on span "Outro motivo" at bounding box center [372, 131] width 37 height 7
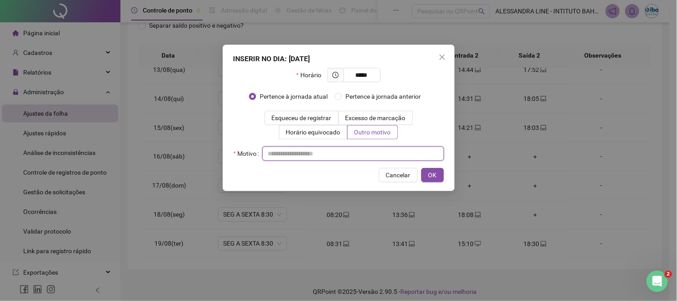
click at [348, 153] on input "text" at bounding box center [353, 153] width 182 height 14
type input "*********"
click at [435, 174] on span "OK" at bounding box center [432, 175] width 8 height 10
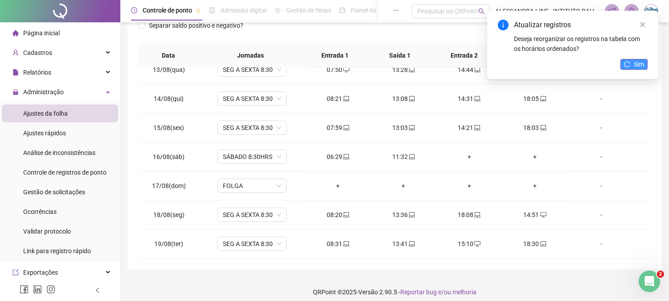
click at [629, 62] on icon "reload" at bounding box center [628, 64] width 6 height 6
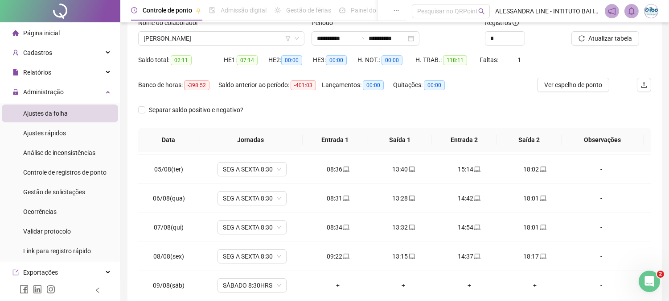
scroll to position [0, 0]
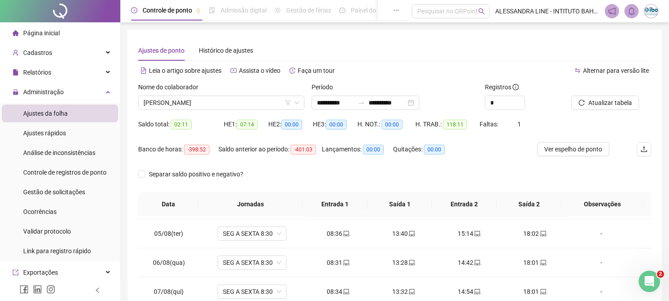
click at [219, 86] on div "Nome do colaborador" at bounding box center [221, 88] width 166 height 13
click at [276, 168] on div "Separar saldo positivo e negativo?" at bounding box center [394, 179] width 513 height 25
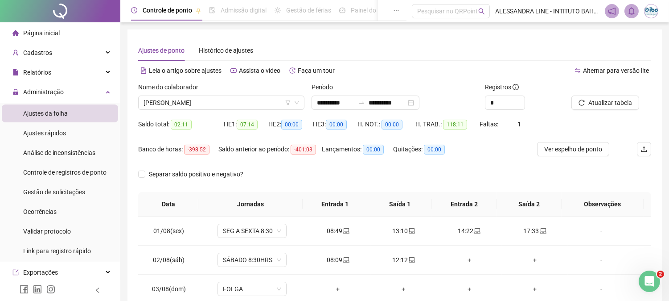
click at [300, 166] on div "Saldo anterior ao período: -401:03" at bounding box center [270, 154] width 103 height 25
click at [213, 120] on div "Saldo total: 02:11" at bounding box center [181, 124] width 86 height 10
click at [209, 118] on div "Saldo total: 02:11" at bounding box center [181, 124] width 86 height 14
click at [262, 99] on span "[PERSON_NAME]" at bounding box center [222, 102] width 156 height 13
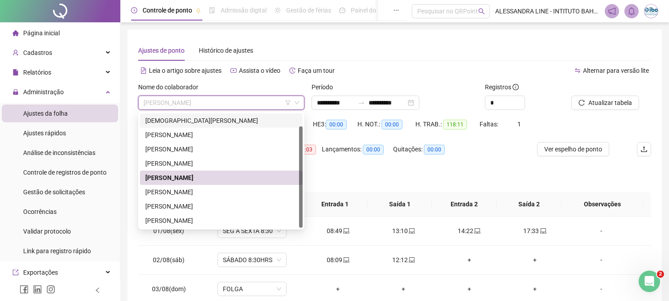
click at [218, 87] on div "Nome do colaborador" at bounding box center [221, 88] width 166 height 13
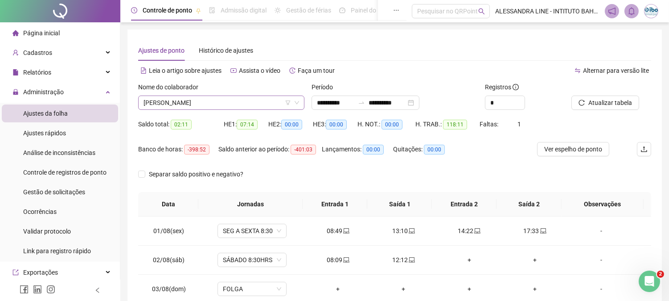
click at [248, 103] on span "[PERSON_NAME]" at bounding box center [222, 102] width 156 height 13
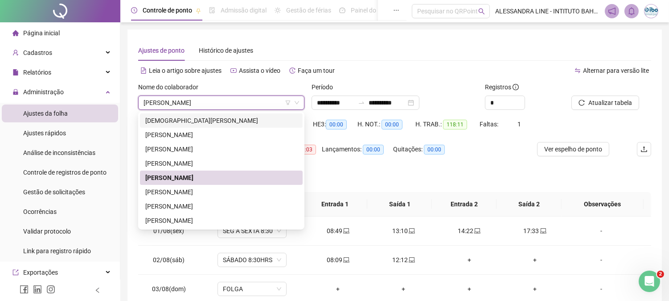
click at [128, 111] on div "**********" at bounding box center [395, 223] width 535 height 388
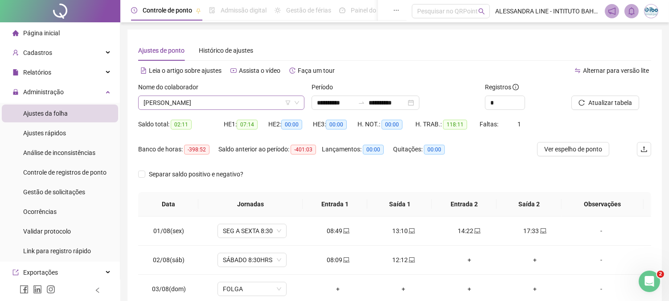
click at [163, 105] on span "[PERSON_NAME]" at bounding box center [222, 102] width 156 height 13
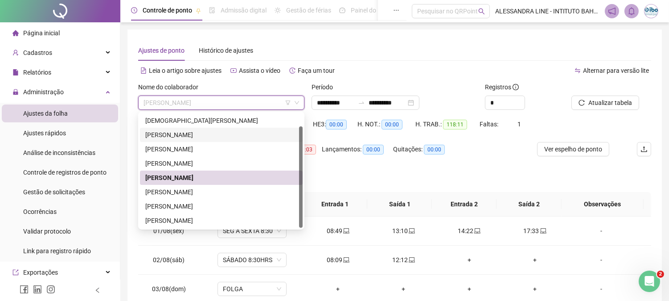
click at [177, 138] on div "[PERSON_NAME]" at bounding box center [221, 135] width 152 height 10
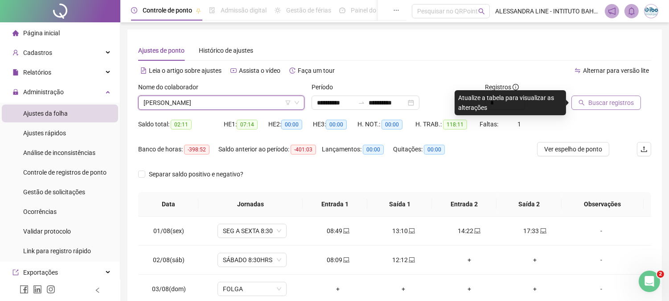
click at [599, 99] on span "Buscar registros" at bounding box center [611, 103] width 45 height 10
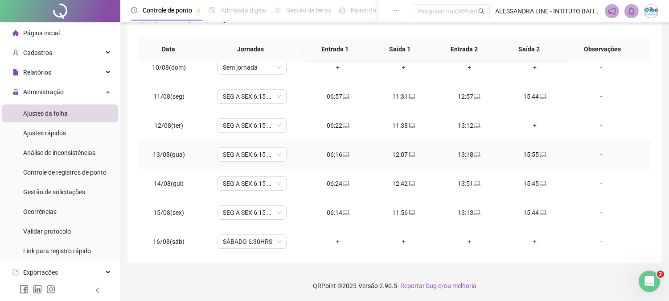
scroll to position [361, 0]
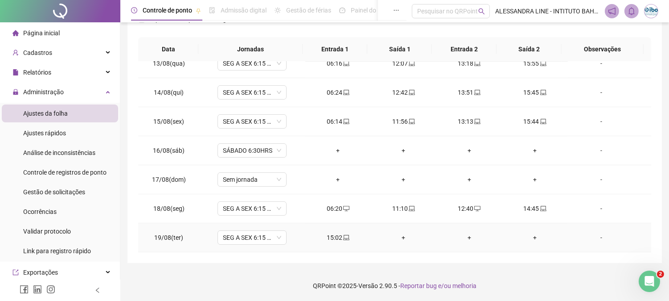
click at [402, 237] on div "+" at bounding box center [403, 237] width 51 height 10
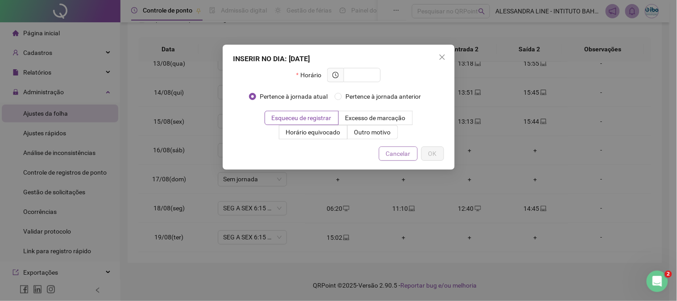
click at [410, 153] on button "Cancelar" at bounding box center [398, 153] width 39 height 14
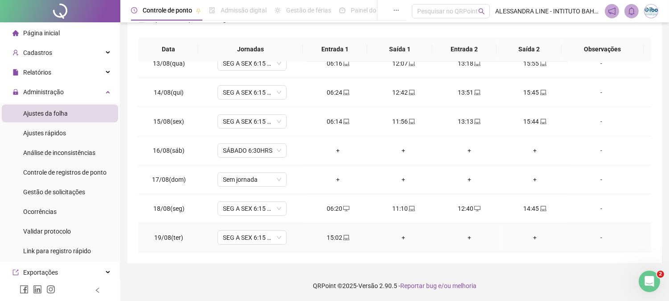
click at [400, 237] on div "+" at bounding box center [403, 237] width 51 height 10
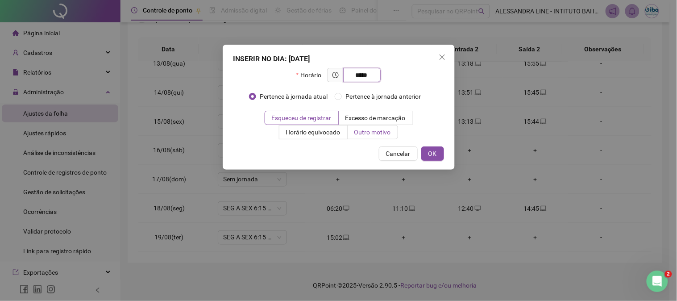
type input "*****"
click at [361, 132] on span "Outro motivo" at bounding box center [372, 131] width 37 height 7
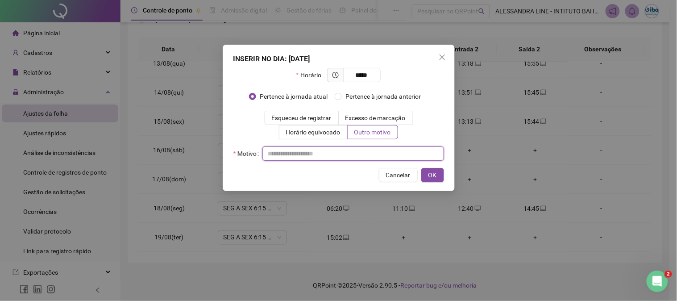
click at [357, 157] on input "text" at bounding box center [353, 153] width 182 height 14
type input "**********"
click at [433, 173] on span "OK" at bounding box center [432, 175] width 8 height 10
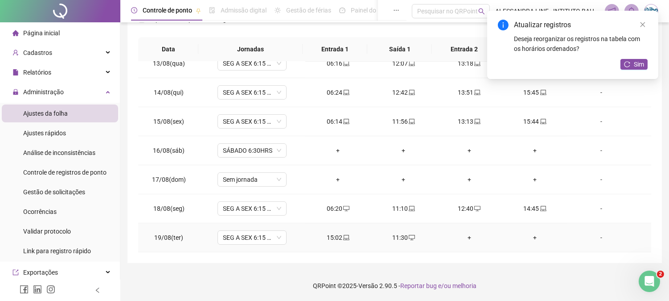
click at [464, 237] on div "+" at bounding box center [469, 237] width 51 height 10
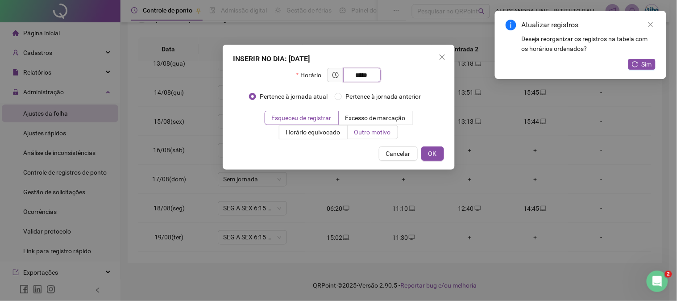
type input "*****"
click at [376, 132] on span "Outro motivo" at bounding box center [372, 131] width 37 height 7
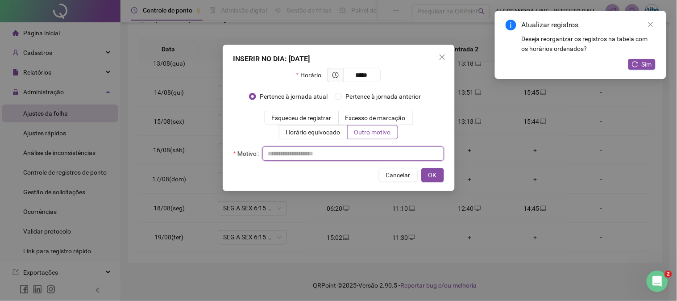
click at [343, 158] on input "text" at bounding box center [353, 153] width 182 height 14
type input "**********"
click at [438, 172] on button "OK" at bounding box center [432, 175] width 23 height 14
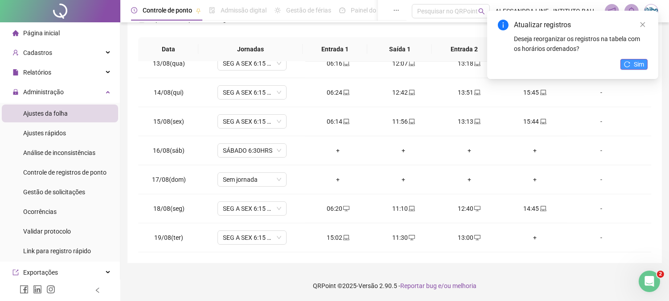
click at [641, 64] on span "Sim" at bounding box center [639, 64] width 10 height 10
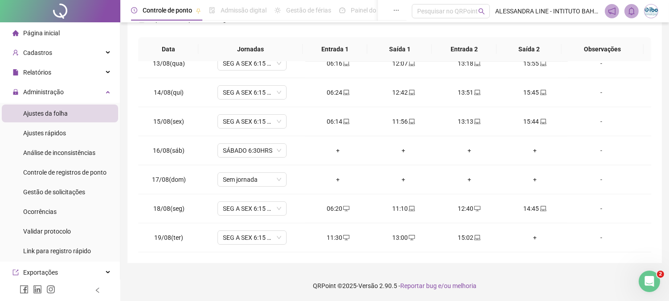
click at [533, 287] on footer "QRPoint © 2025 - Versão 2.90.5 - Reportar bug e/ou melhoria" at bounding box center [394, 285] width 549 height 31
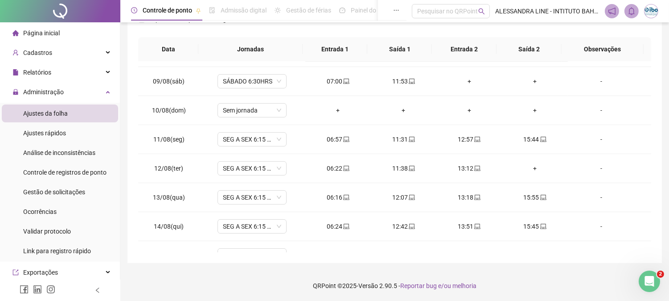
scroll to position [212, 0]
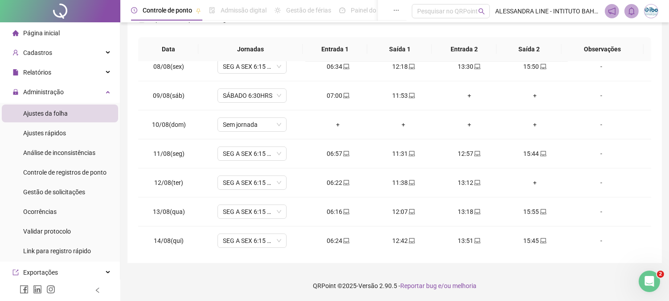
click at [124, 143] on div "**********" at bounding box center [394, 73] width 549 height 456
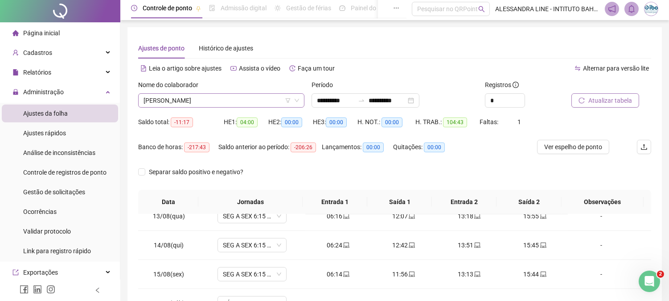
scroll to position [0, 0]
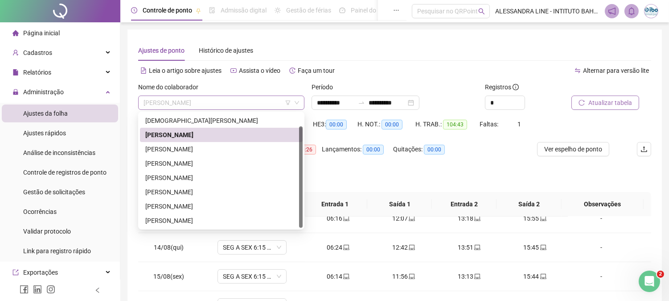
click at [193, 106] on span "[PERSON_NAME]" at bounding box center [222, 102] width 156 height 13
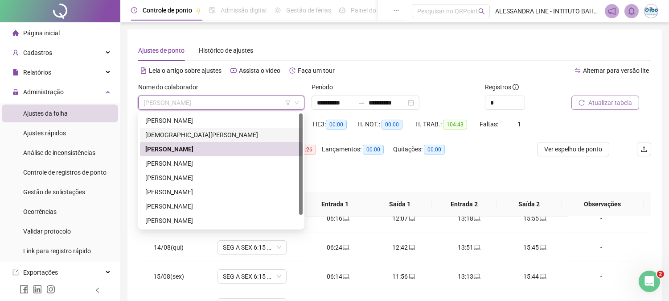
click at [163, 123] on div "[PERSON_NAME]" at bounding box center [221, 121] width 152 height 10
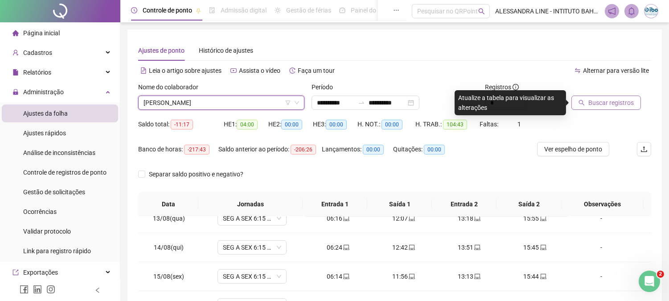
click at [277, 80] on div "Leia o artigo sobre ajustes Assista o vídeo Faça um tour" at bounding box center [266, 75] width 257 height 14
click at [269, 101] on span "[PERSON_NAME]" at bounding box center [222, 102] width 156 height 13
click at [228, 82] on div "Nome do colaborador" at bounding box center [221, 88] width 166 height 13
click at [227, 106] on span "[PERSON_NAME]" at bounding box center [222, 102] width 156 height 13
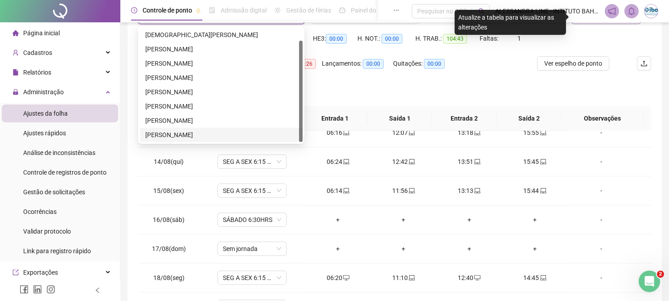
scroll to position [50, 0]
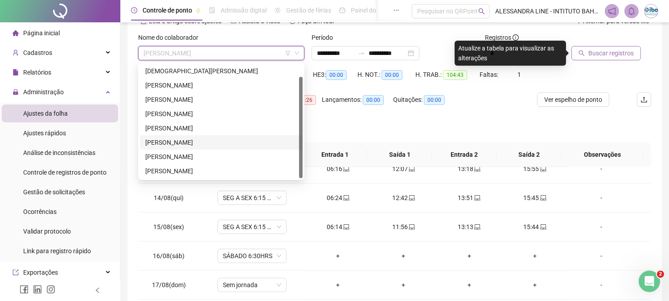
click at [163, 144] on div "[PERSON_NAME]" at bounding box center [221, 142] width 152 height 10
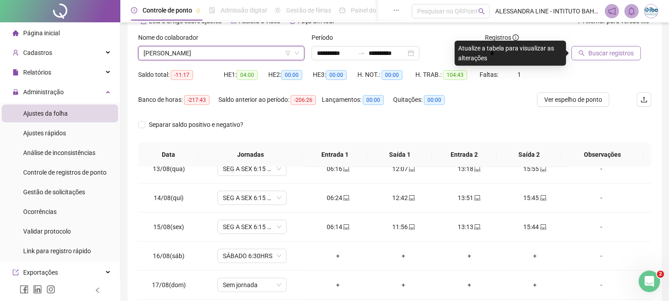
click at [583, 52] on icon "search" at bounding box center [582, 53] width 6 height 6
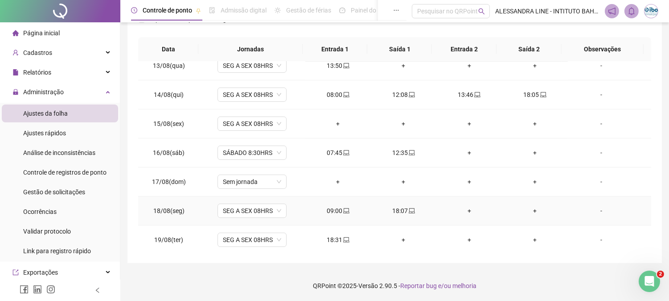
scroll to position [361, 0]
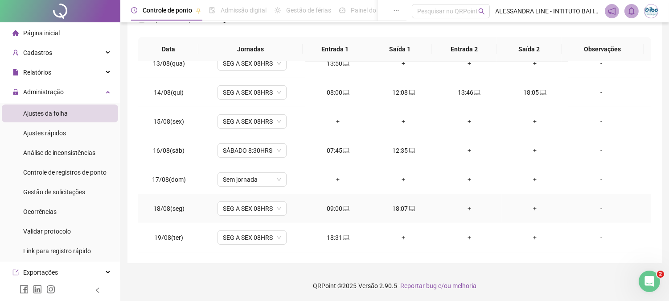
click at [471, 207] on div "+" at bounding box center [469, 208] width 51 height 10
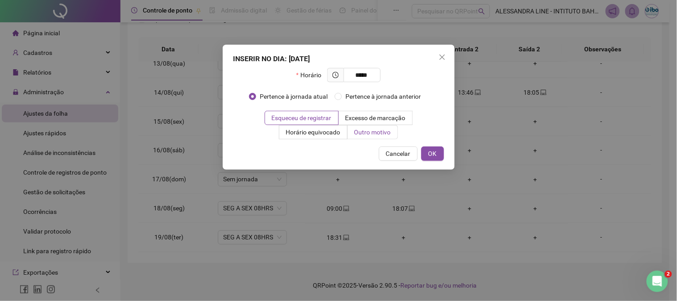
type input "*****"
click at [358, 128] on span "Outro motivo" at bounding box center [372, 131] width 37 height 7
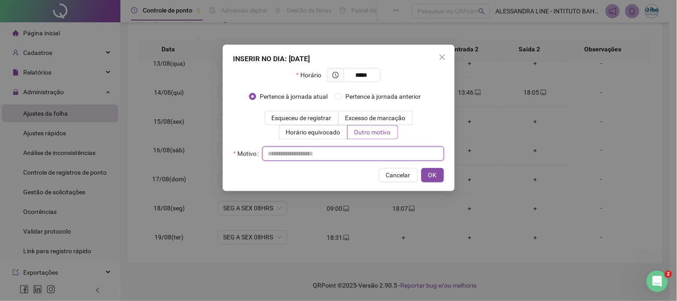
click at [342, 152] on input "text" at bounding box center [353, 153] width 182 height 14
type input "**********"
click at [429, 179] on span "OK" at bounding box center [432, 175] width 8 height 10
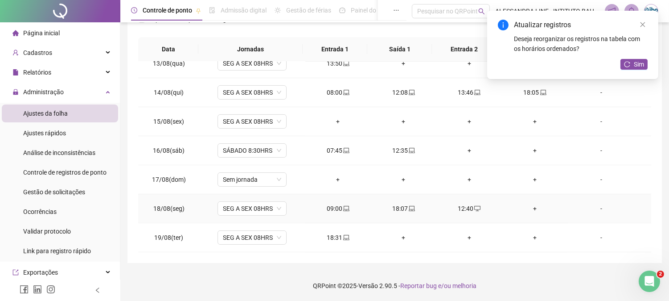
click at [529, 211] on div "+" at bounding box center [534, 208] width 51 height 10
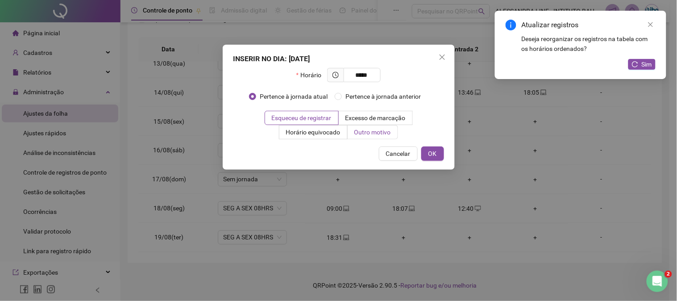
type input "*****"
click at [377, 137] on label "Outro motivo" at bounding box center [372, 132] width 50 height 14
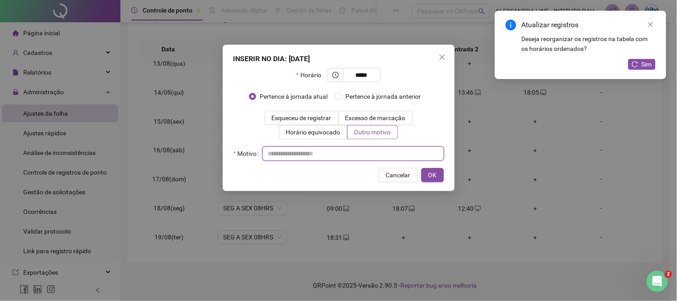
click at [351, 152] on input "text" at bounding box center [353, 153] width 182 height 14
type input "*"
type input "**********"
click at [433, 174] on span "OK" at bounding box center [432, 175] width 8 height 10
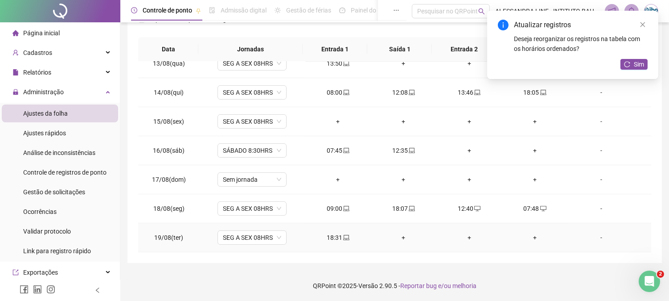
click at [399, 239] on div "+" at bounding box center [403, 237] width 51 height 10
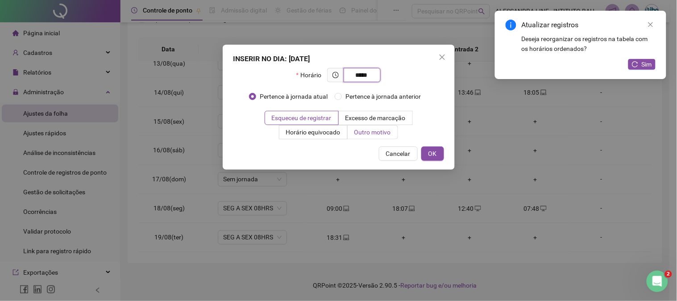
type input "*****"
click at [378, 128] on span "Outro motivo" at bounding box center [372, 131] width 37 height 7
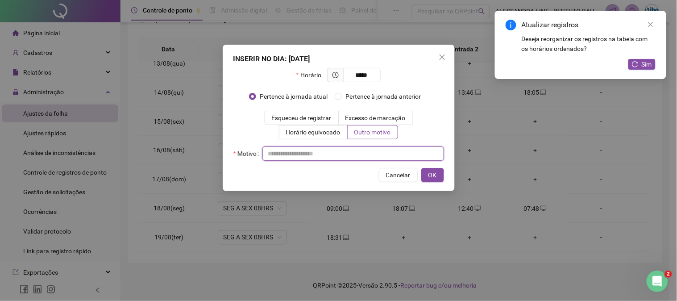
click at [377, 153] on input "text" at bounding box center [353, 153] width 182 height 14
type input "**********"
click at [430, 177] on span "OK" at bounding box center [432, 175] width 8 height 10
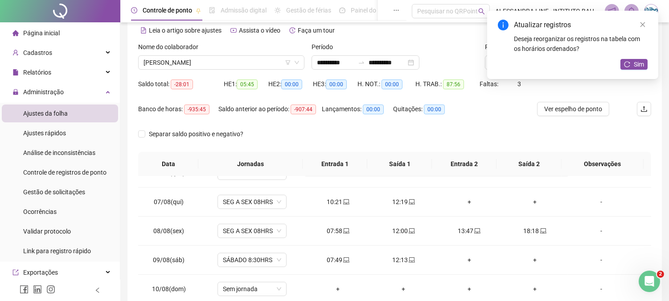
scroll to position [0, 0]
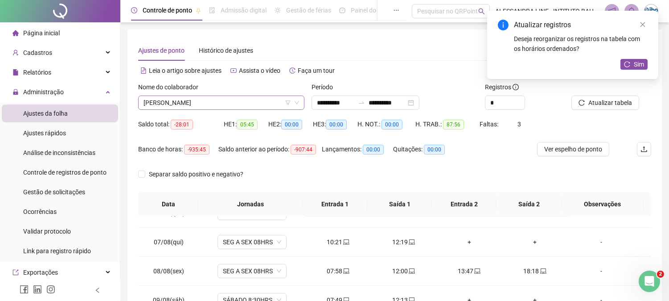
click at [247, 99] on span "[PERSON_NAME]" at bounding box center [222, 102] width 156 height 13
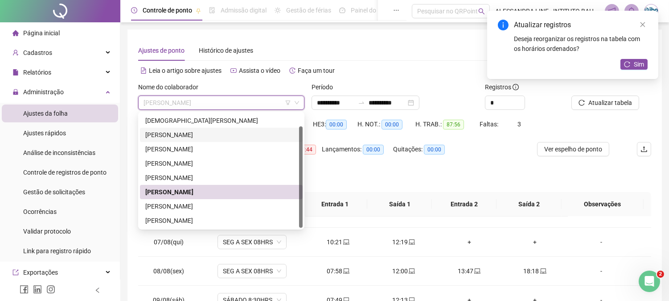
click at [180, 137] on div "[PERSON_NAME]" at bounding box center [221, 135] width 152 height 10
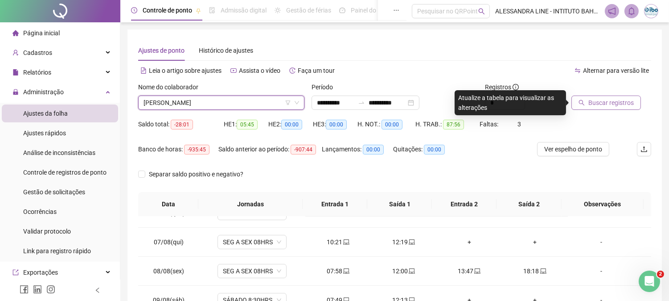
click at [588, 107] on button "Buscar registros" at bounding box center [607, 102] width 70 height 14
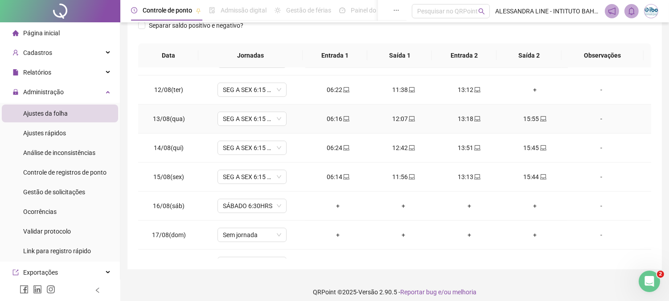
scroll to position [262, 0]
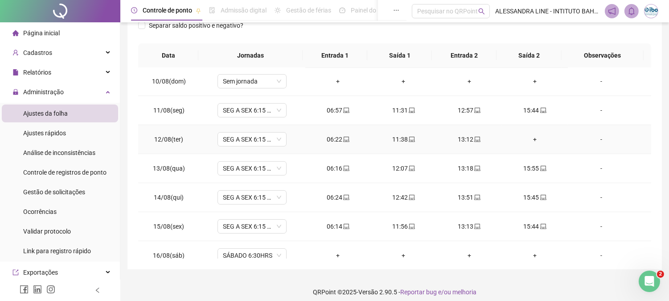
click at [528, 137] on div "+" at bounding box center [534, 139] width 51 height 10
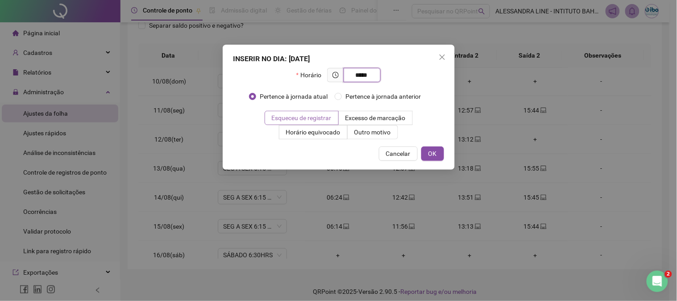
type input "*****"
click at [310, 118] on span "Esqueceu de registrar" at bounding box center [302, 117] width 60 height 7
click at [440, 154] on button "OK" at bounding box center [432, 153] width 23 height 14
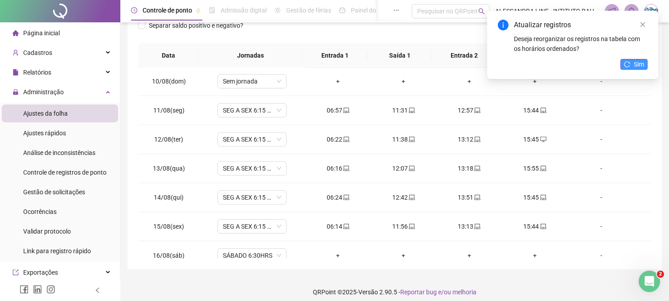
click at [627, 64] on icon "reload" at bounding box center [627, 64] width 6 height 6
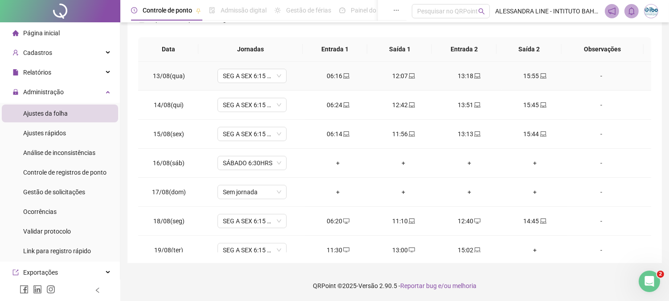
scroll to position [361, 0]
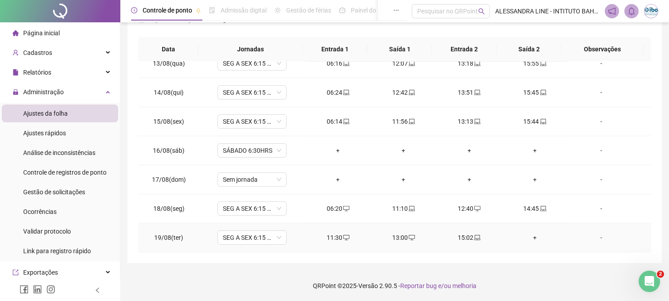
click at [529, 239] on div "+" at bounding box center [534, 237] width 51 height 10
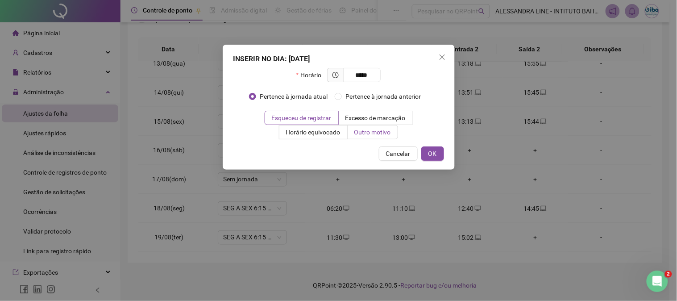
type input "*****"
click at [372, 136] on label "Outro motivo" at bounding box center [372, 132] width 50 height 14
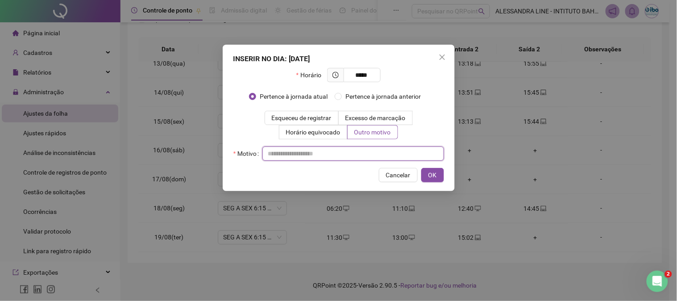
click at [356, 157] on input "text" at bounding box center [353, 153] width 182 height 14
type input "*********"
click at [433, 177] on span "OK" at bounding box center [432, 175] width 8 height 10
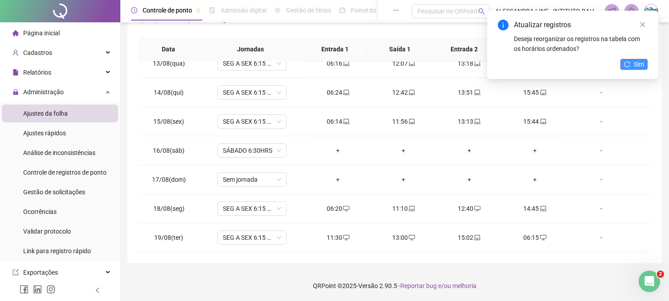
click at [634, 61] on span "Sim" at bounding box center [639, 64] width 10 height 10
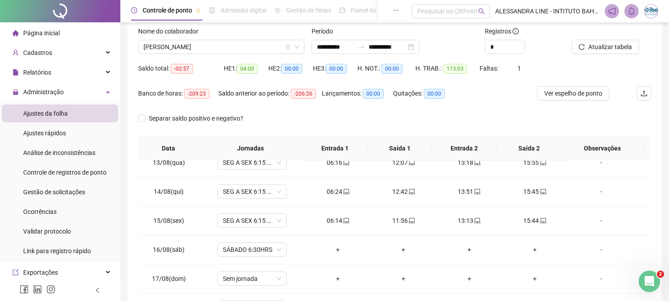
scroll to position [6, 0]
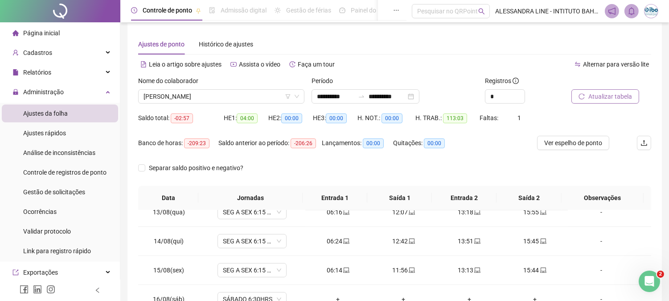
click at [619, 99] on span "Atualizar tabela" at bounding box center [611, 96] width 44 height 10
click at [219, 117] on div "Saldo total: -02:57" at bounding box center [181, 118] width 86 height 10
click at [207, 118] on div "Saldo total: -02:57" at bounding box center [181, 118] width 86 height 10
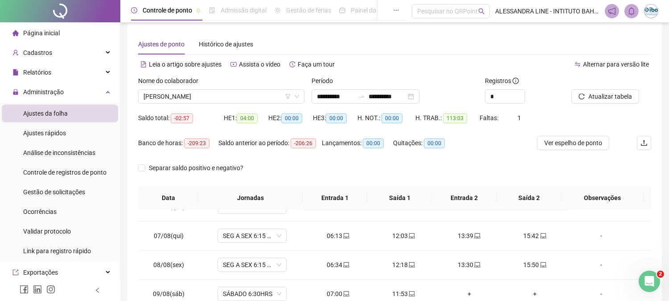
click at [228, 77] on div "Nome do colaborador" at bounding box center [221, 82] width 166 height 13
click at [231, 82] on div "Nome do colaborador" at bounding box center [221, 82] width 166 height 13
click at [221, 104] on div "Nome do colaborador [PERSON_NAME]" at bounding box center [221, 93] width 173 height 35
click at [215, 100] on span "[PERSON_NAME]" at bounding box center [222, 96] width 156 height 13
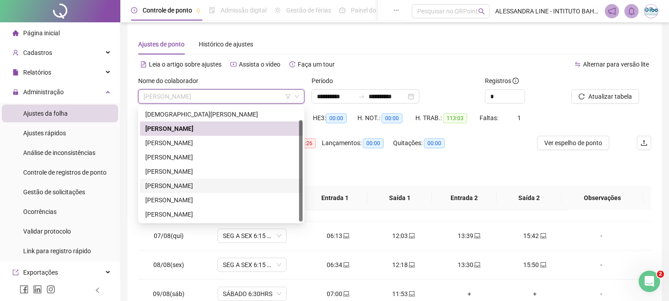
click at [167, 185] on div "[PERSON_NAME]" at bounding box center [221, 186] width 152 height 10
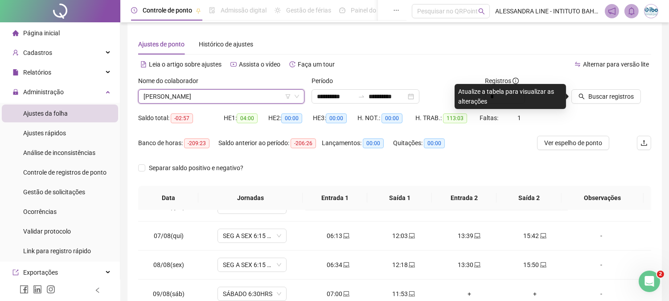
click at [303, 160] on div "Saldo anterior ao período: -206:26" at bounding box center [270, 148] width 103 height 25
click at [204, 123] on div "Saldo total: -02:57" at bounding box center [181, 118] width 86 height 14
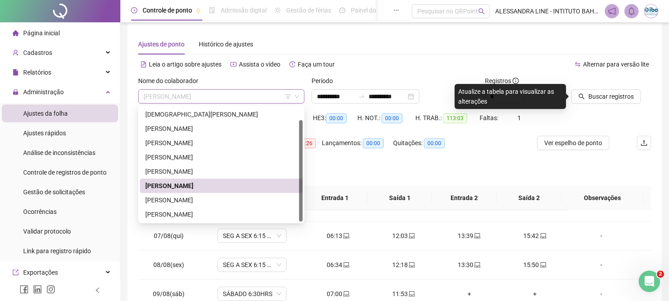
click at [208, 96] on span "[PERSON_NAME]" at bounding box center [222, 96] width 156 height 13
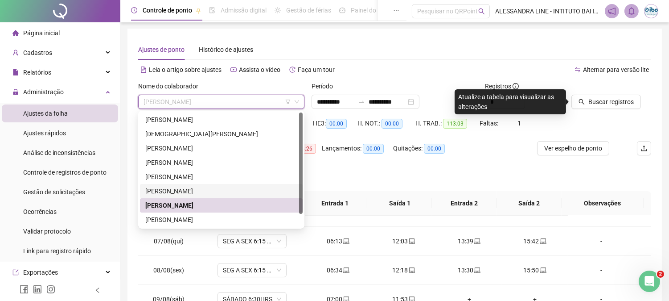
scroll to position [0, 0]
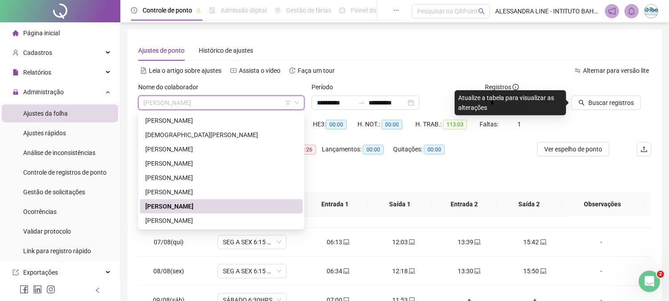
click at [190, 206] on div "[PERSON_NAME]" at bounding box center [221, 206] width 152 height 10
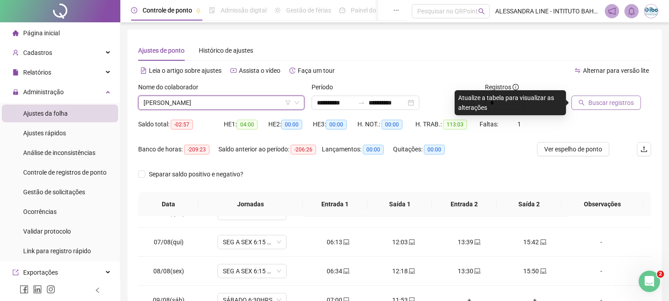
click at [608, 98] on span "Buscar registros" at bounding box center [611, 103] width 45 height 10
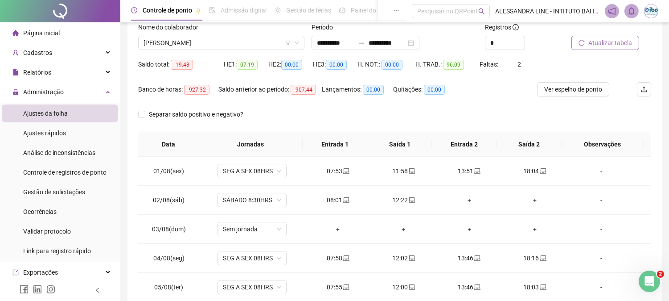
scroll to position [56, 0]
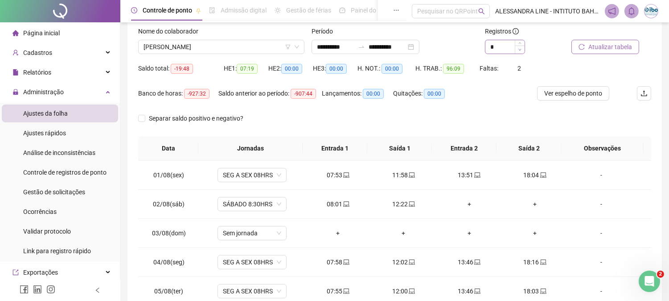
click at [515, 47] on span "Decrease Value" at bounding box center [520, 49] width 10 height 8
click at [520, 43] on icon "up" at bounding box center [520, 44] width 3 height 3
type input "*"
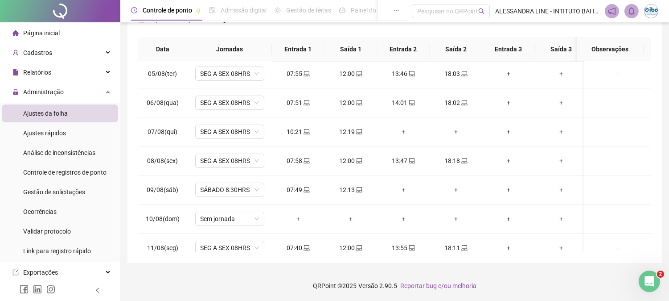
scroll to position [149, 0]
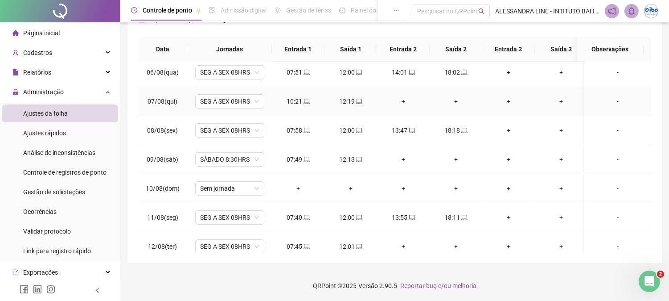
click at [403, 103] on div "+" at bounding box center [403, 101] width 38 height 10
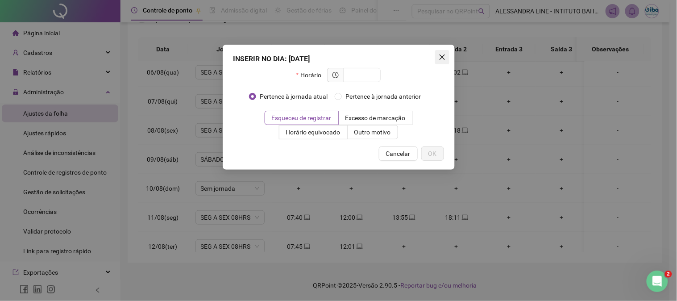
click at [438, 55] on icon "close" at bounding box center [441, 57] width 7 height 7
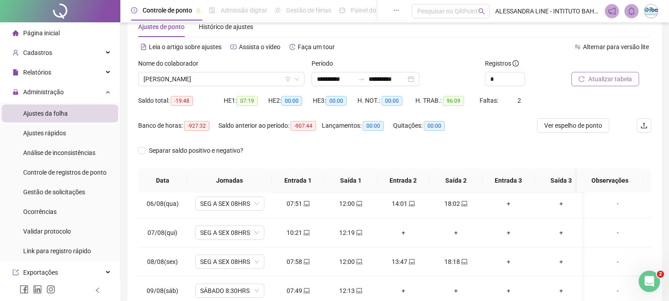
scroll to position [6, 0]
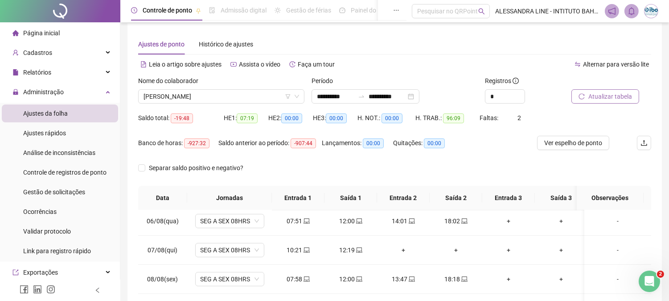
click at [453, 62] on div "Alternar para versão lite" at bounding box center [523, 64] width 257 height 14
click at [487, 146] on div "Banco de horas: -927:32 Saldo anterior ao período: -907:44 Lançamentos: 00:00 Q…" at bounding box center [330, 148] width 385 height 25
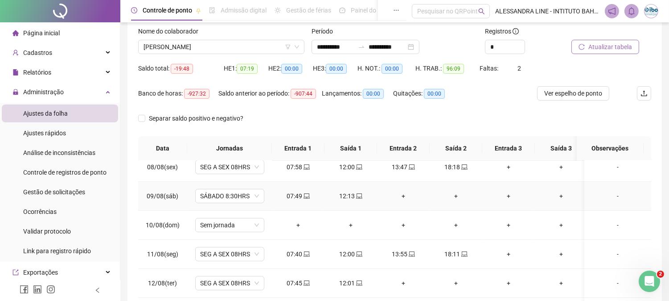
scroll to position [248, 0]
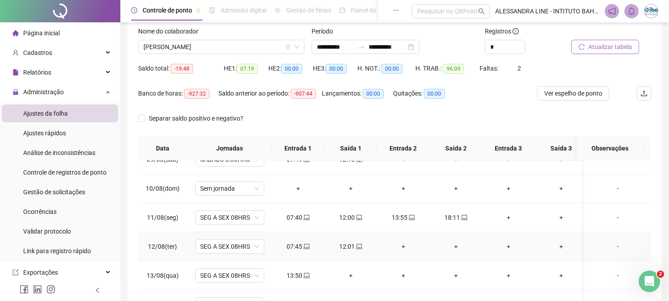
click at [609, 248] on div "-" at bounding box center [618, 246] width 53 height 10
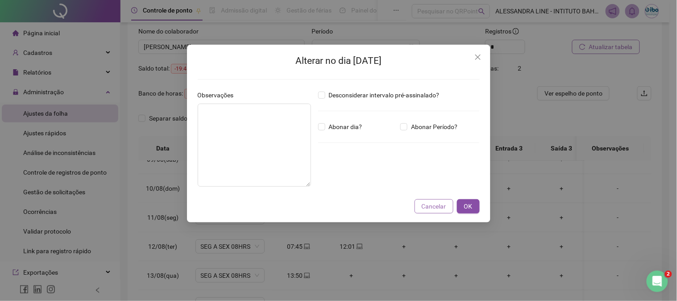
click at [426, 204] on span "Cancelar" at bounding box center [433, 206] width 25 height 10
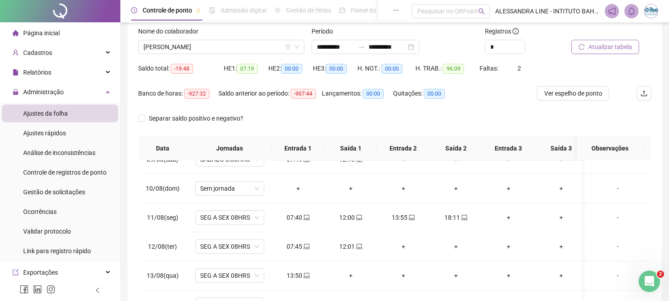
click at [476, 116] on div "Separar saldo positivo e negativo?" at bounding box center [394, 123] width 513 height 25
click at [482, 105] on div "Banco de horas: -927:32 Saldo anterior ao período: -907:44 Lançamentos: 00:00 Q…" at bounding box center [330, 98] width 385 height 25
click at [503, 91] on div "Banco de horas: -927:32 Saldo anterior ao período: -907:44 Lançamentos: 00:00 Q…" at bounding box center [330, 98] width 385 height 25
click at [611, 248] on div "-" at bounding box center [618, 246] width 53 height 10
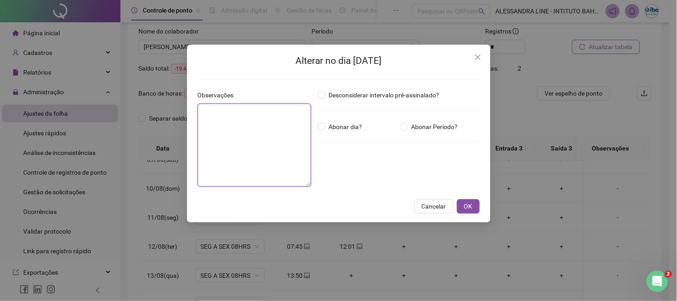
click at [280, 137] on textarea at bounding box center [254, 144] width 113 height 83
type textarea "*"
type textarea "**********"
click at [467, 207] on span "OK" at bounding box center [468, 206] width 8 height 10
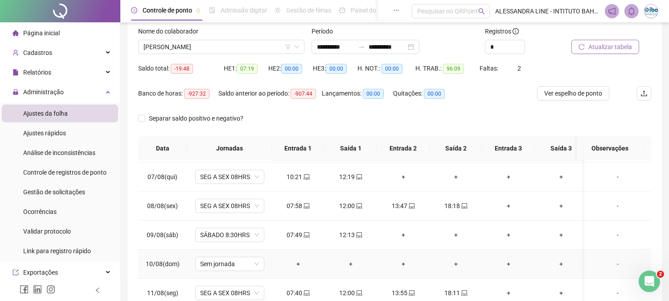
scroll to position [149, 0]
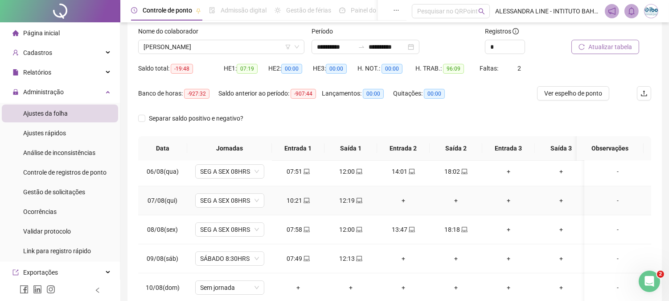
click at [614, 198] on div "-" at bounding box center [618, 200] width 53 height 10
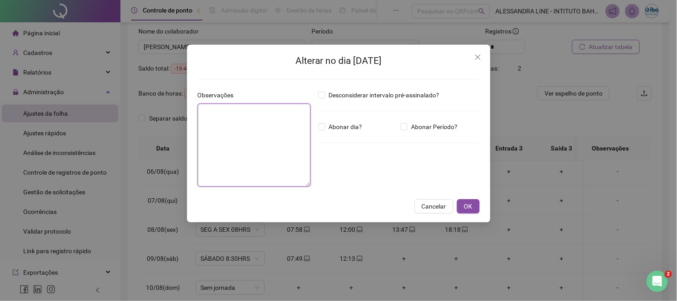
click at [261, 140] on textarea at bounding box center [254, 144] width 113 height 83
type textarea "**********"
click at [475, 203] on button "OK" at bounding box center [468, 206] width 23 height 14
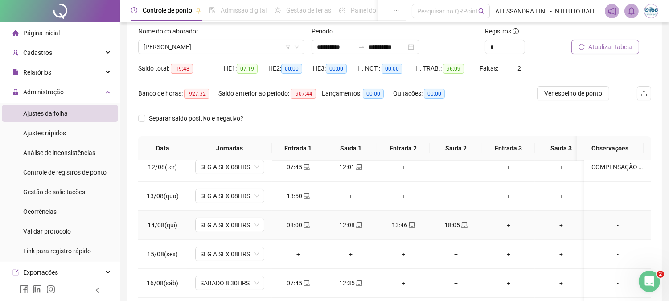
scroll to position [297, 0]
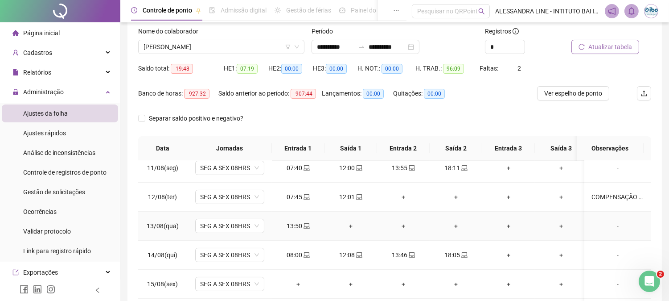
click at [350, 228] on div "+" at bounding box center [351, 226] width 38 height 10
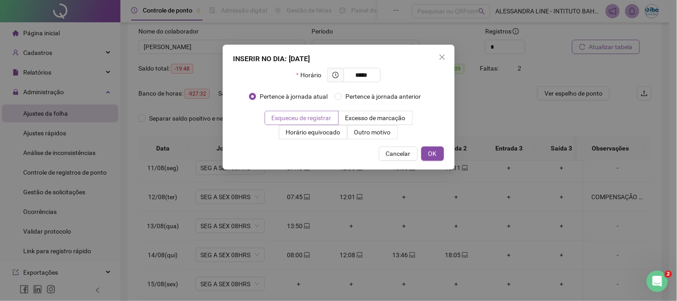
type input "*****"
click at [331, 118] on span "Esqueceu de registrar" at bounding box center [302, 117] width 60 height 7
click at [435, 152] on span "OK" at bounding box center [432, 154] width 8 height 10
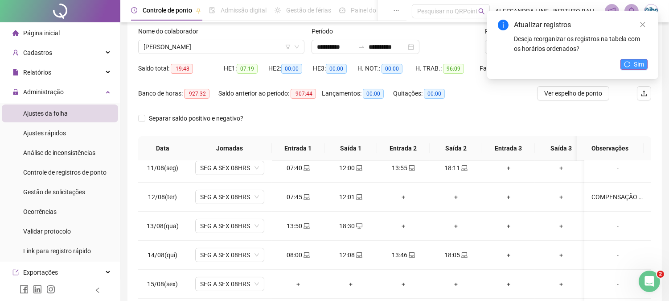
click at [627, 65] on icon "reload" at bounding box center [627, 64] width 6 height 6
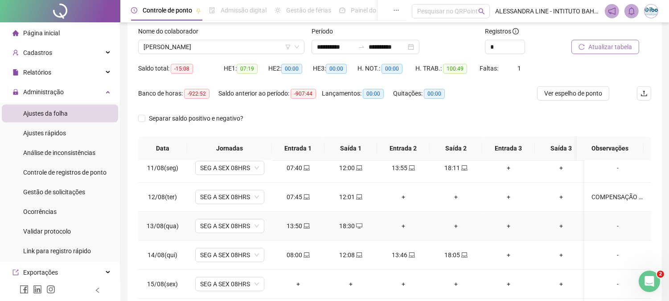
click at [614, 221] on div "-" at bounding box center [618, 226] width 53 height 10
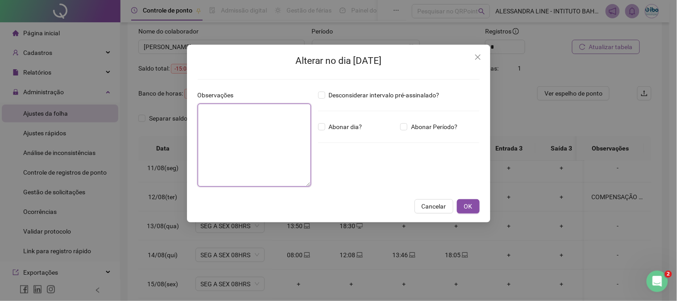
drag, startPoint x: 252, startPoint y: 118, endPoint x: 277, endPoint y: 123, distance: 25.4
click at [252, 119] on textarea at bounding box center [254, 144] width 113 height 83
click at [270, 127] on textarea at bounding box center [254, 144] width 113 height 83
type textarea "**********"
click at [470, 211] on span "OK" at bounding box center [468, 206] width 8 height 10
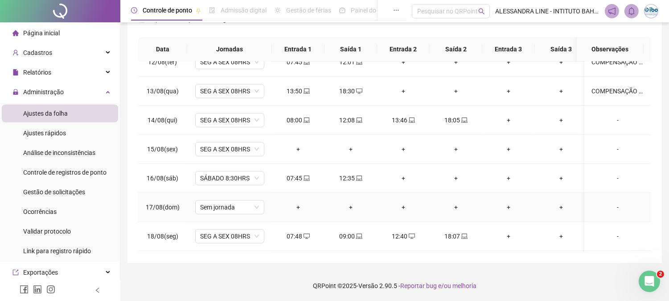
scroll to position [269, 0]
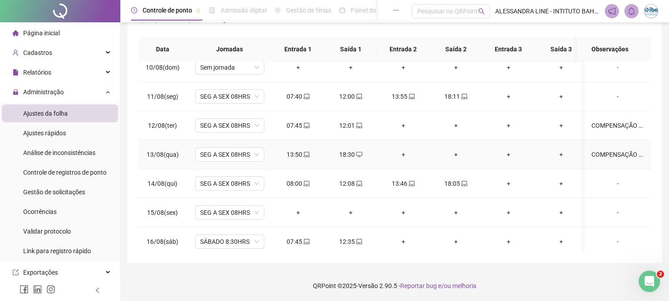
click at [406, 153] on div "+" at bounding box center [403, 154] width 38 height 10
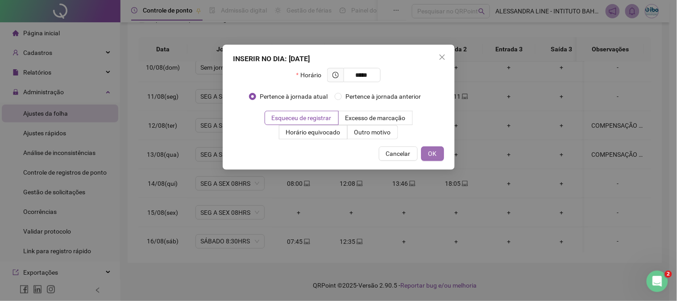
type input "*****"
click at [438, 157] on button "OK" at bounding box center [432, 153] width 23 height 14
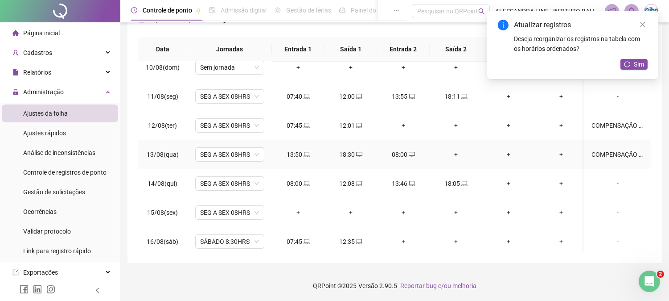
click at [457, 156] on div "+" at bounding box center [456, 154] width 38 height 10
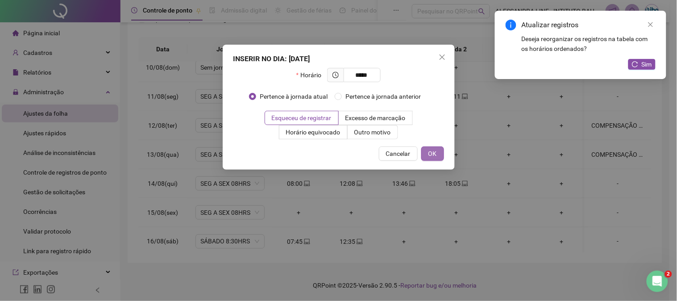
type input "*****"
click at [439, 155] on button "OK" at bounding box center [432, 153] width 23 height 14
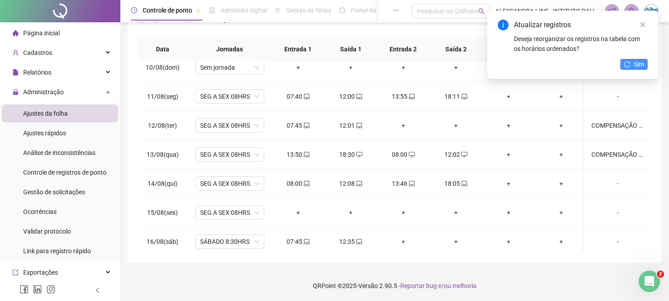
click at [632, 65] on button "Sim" at bounding box center [634, 64] width 27 height 11
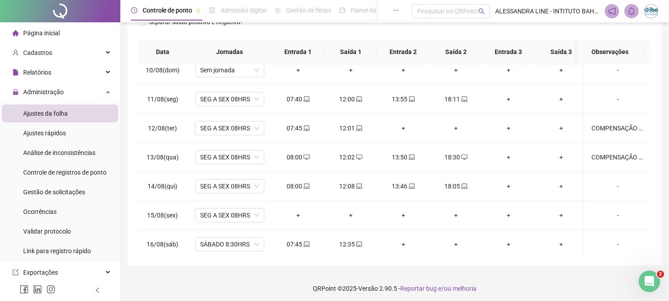
scroll to position [56, 0]
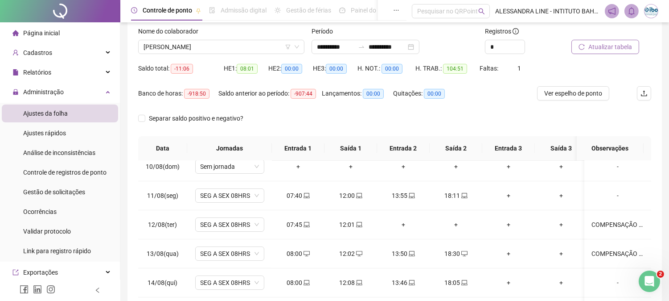
click at [314, 117] on div "Separar saldo positivo e negativo?" at bounding box center [394, 123] width 513 height 25
click at [603, 46] on span "Atualizar tabela" at bounding box center [611, 47] width 44 height 10
click at [592, 43] on span "Atualizar tabela" at bounding box center [611, 47] width 44 height 10
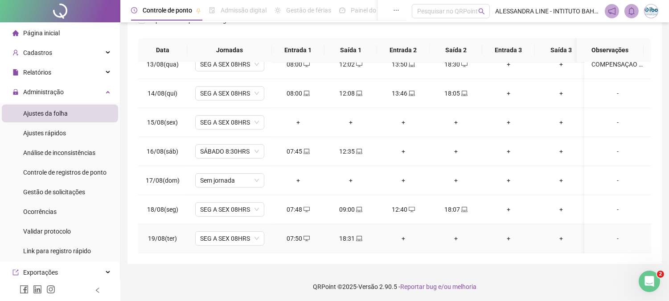
scroll to position [155, 0]
click at [405, 232] on div "+" at bounding box center [403, 237] width 38 height 10
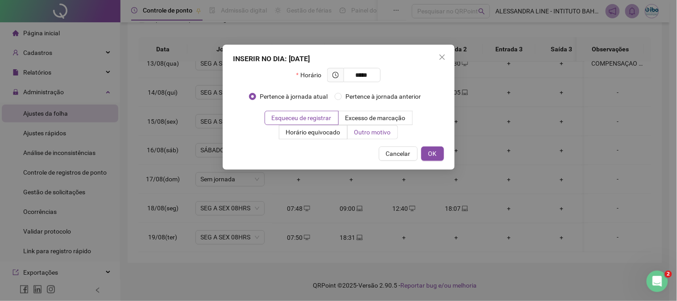
type input "*****"
click at [385, 128] on span "Outro motivo" at bounding box center [372, 131] width 37 height 7
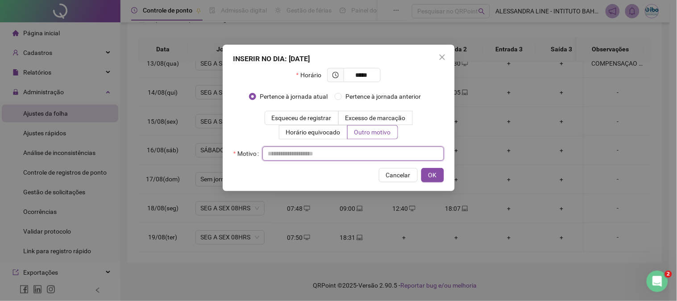
click at [351, 155] on input "text" at bounding box center [353, 153] width 182 height 14
type input "**********"
click at [434, 171] on span "OK" at bounding box center [432, 175] width 8 height 10
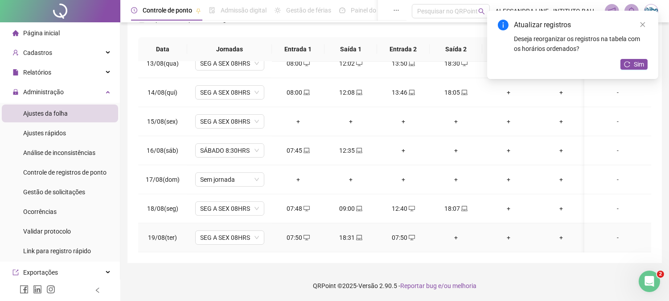
click at [457, 232] on div "+" at bounding box center [456, 237] width 38 height 10
click at [409, 234] on icon "desktop" at bounding box center [412, 237] width 6 height 6
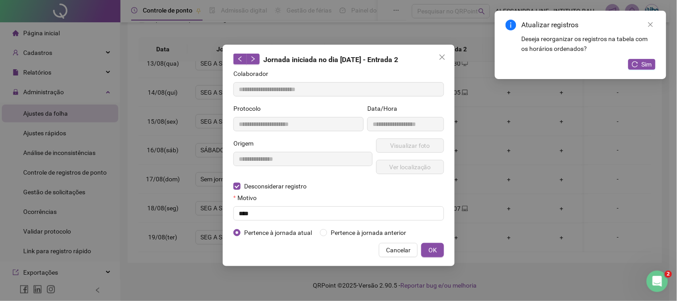
type input "**********"
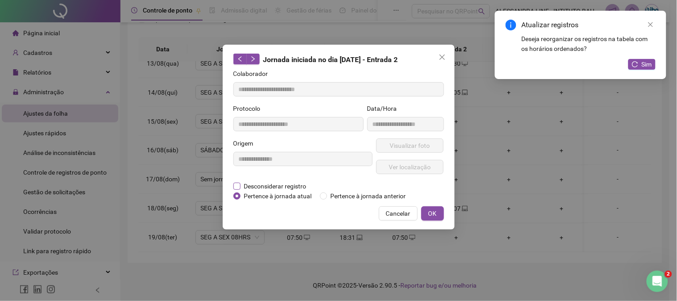
click at [264, 186] on span "Desconsiderar registro" at bounding box center [275, 186] width 70 height 10
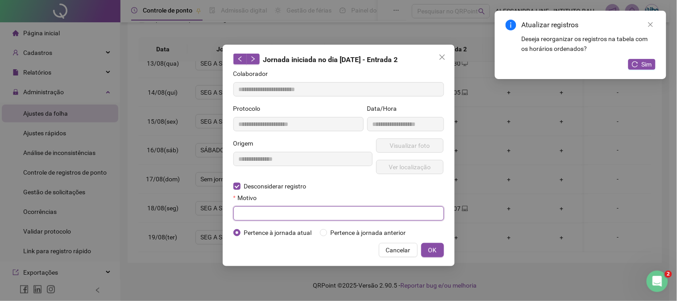
click at [339, 214] on input "text" at bounding box center [338, 213] width 211 height 14
type input "**********"
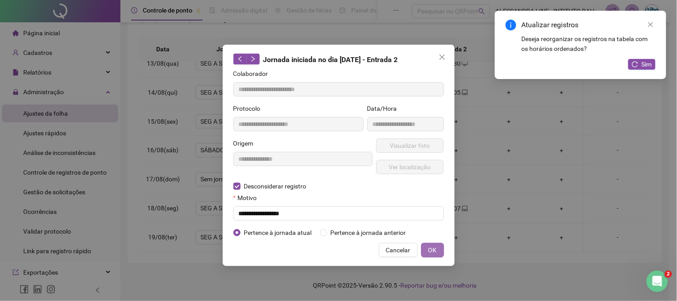
click at [438, 245] on button "OK" at bounding box center [432, 250] width 23 height 14
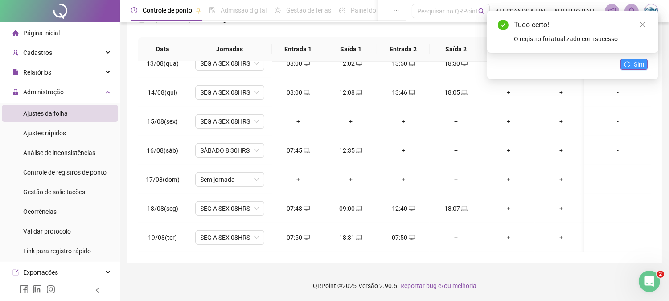
click at [638, 64] on span "Sim" at bounding box center [639, 64] width 10 height 10
click at [404, 232] on div "+" at bounding box center [403, 237] width 38 height 10
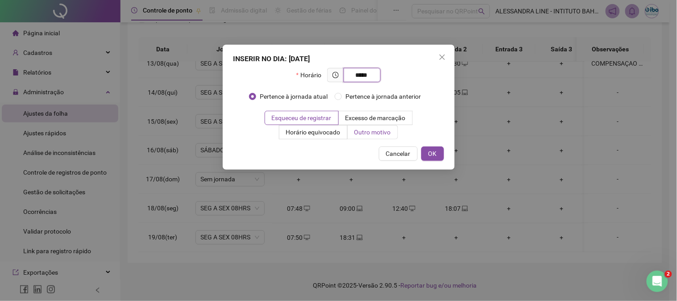
type input "*****"
click at [375, 132] on span "Outro motivo" at bounding box center [372, 131] width 37 height 7
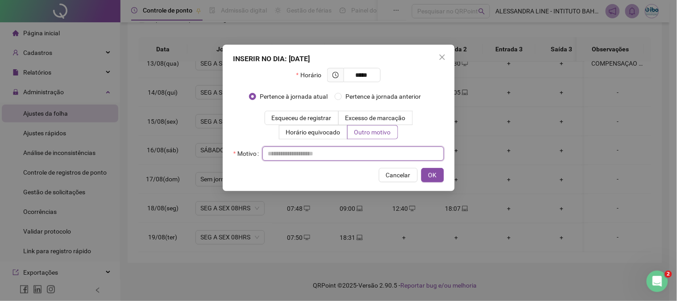
click at [344, 152] on input "text" at bounding box center [353, 153] width 182 height 14
type input "**********"
click at [434, 179] on span "OK" at bounding box center [432, 175] width 8 height 10
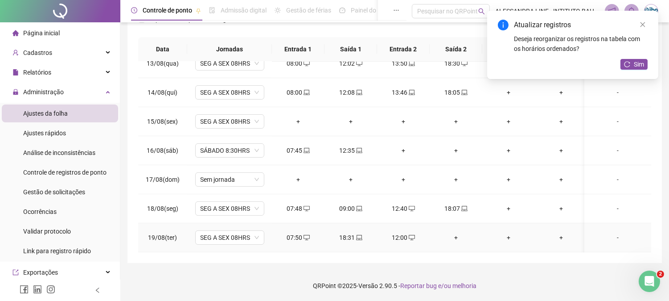
click at [458, 232] on div "+" at bounding box center [456, 237] width 38 height 10
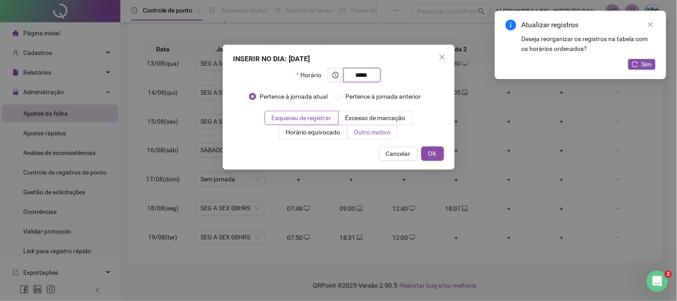
type input "*****"
click at [360, 135] on span "Outro motivo" at bounding box center [372, 131] width 37 height 7
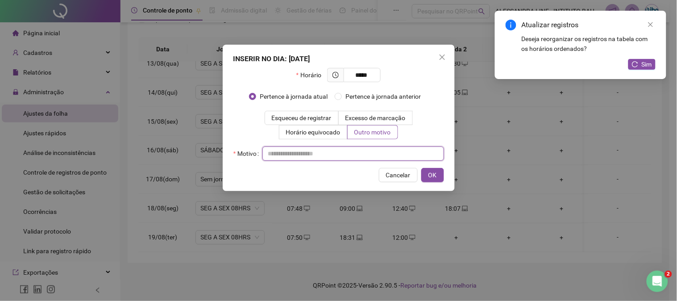
click at [337, 157] on input "text" at bounding box center [353, 153] width 182 height 14
type input "**********"
click at [429, 174] on span "OK" at bounding box center [432, 175] width 8 height 10
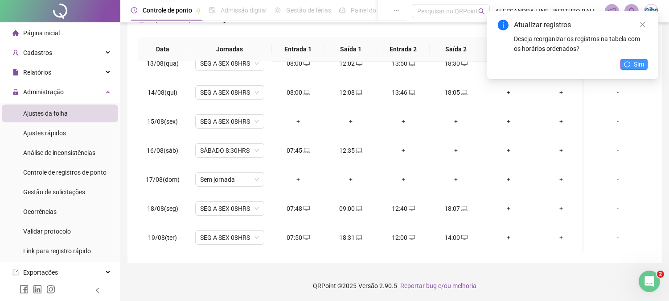
click at [631, 64] on button "Sim" at bounding box center [634, 64] width 27 height 11
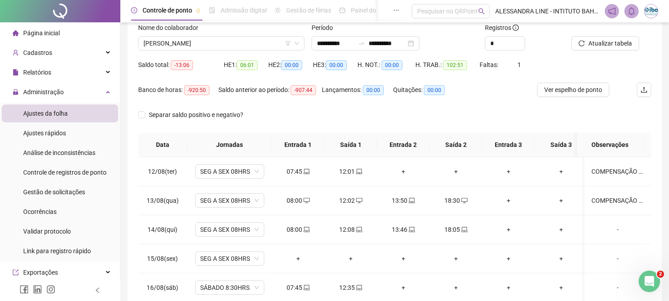
scroll to position [56, 0]
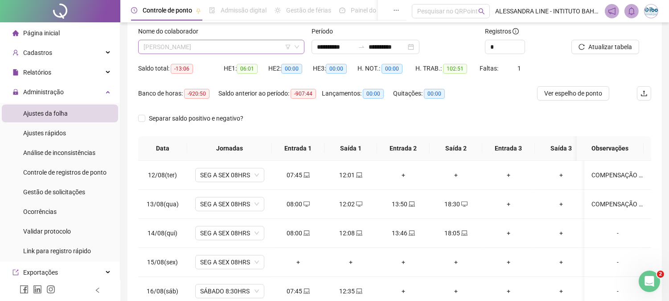
click at [223, 47] on span "[PERSON_NAME]" at bounding box center [222, 46] width 156 height 13
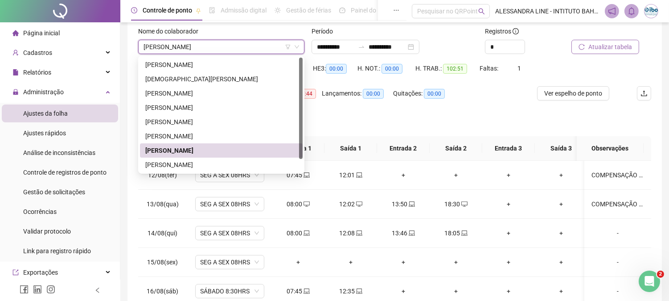
click at [601, 46] on span "Atualizar tabela" at bounding box center [611, 47] width 44 height 10
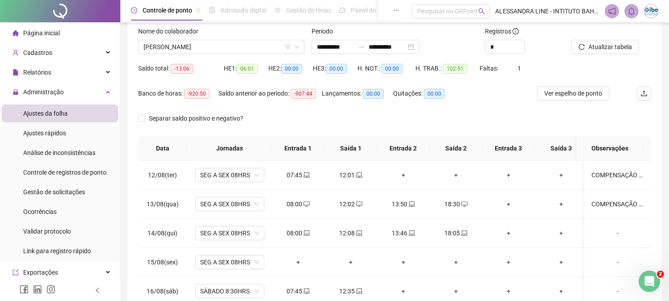
click at [360, 123] on div "Separar saldo positivo e negativo?" at bounding box center [394, 123] width 513 height 25
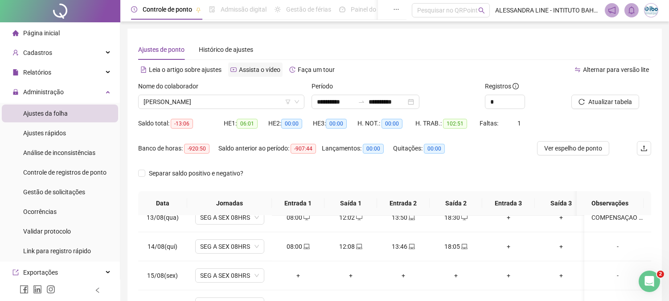
scroll to position [0, 0]
click at [420, 100] on div "**********" at bounding box center [366, 102] width 108 height 14
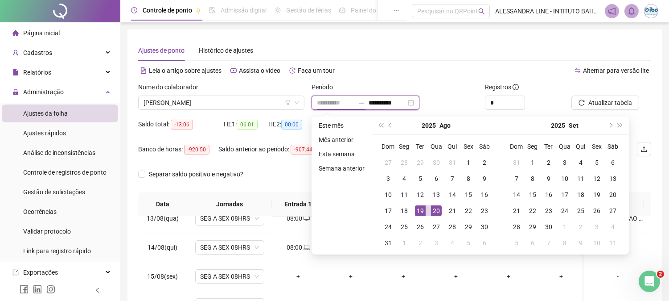
type input "**********"
click at [436, 211] on div "20" at bounding box center [436, 210] width 11 height 11
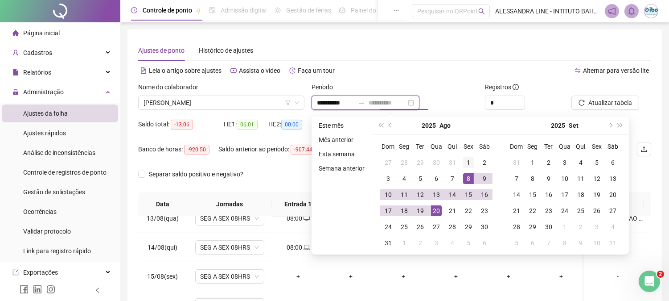
type input "**********"
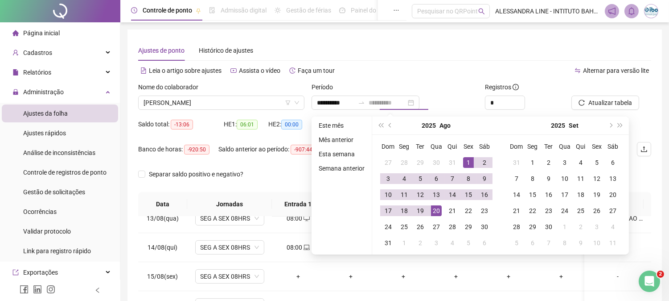
click at [466, 161] on div "1" at bounding box center [468, 162] width 11 height 11
type input "**********"
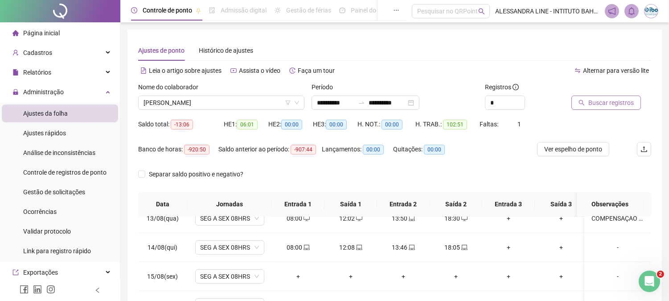
click at [610, 99] on span "Buscar registros" at bounding box center [611, 103] width 45 height 10
drag, startPoint x: 203, startPoint y: 125, endPoint x: 138, endPoint y: 114, distance: 65.6
click at [138, 114] on div "Nome do colaborador [PERSON_NAME] [PERSON_NAME]" at bounding box center [221, 99] width 173 height 35
click at [139, 111] on div "Nome do colaborador [PERSON_NAME] [PERSON_NAME]" at bounding box center [221, 99] width 173 height 35
click at [129, 87] on div "**********" at bounding box center [395, 223] width 535 height 388
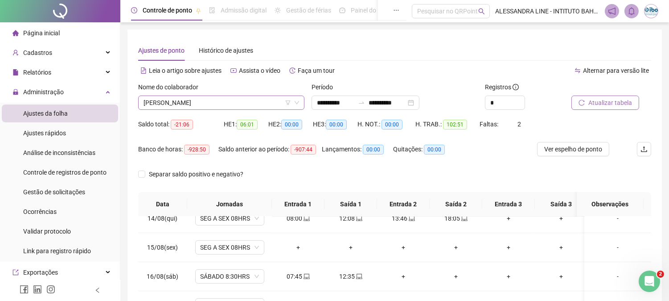
click at [206, 108] on span "[PERSON_NAME]" at bounding box center [222, 102] width 156 height 13
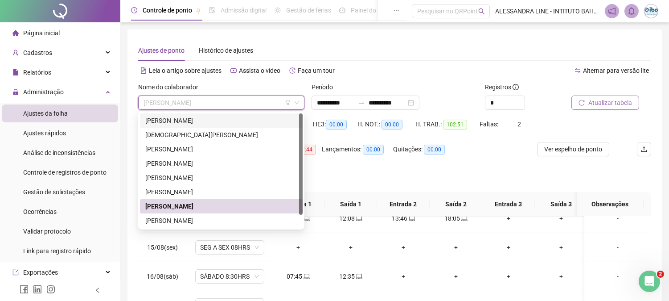
click at [194, 123] on div "[PERSON_NAME]" at bounding box center [221, 121] width 152 height 10
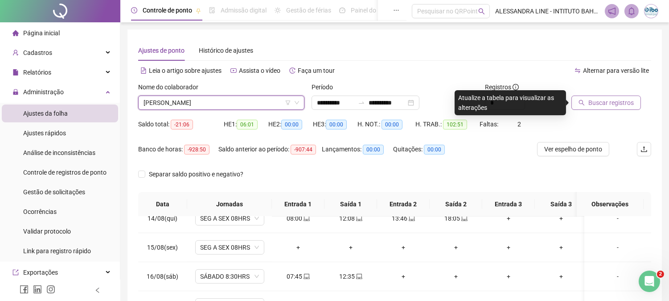
click at [618, 99] on span "Buscar registros" at bounding box center [611, 103] width 45 height 10
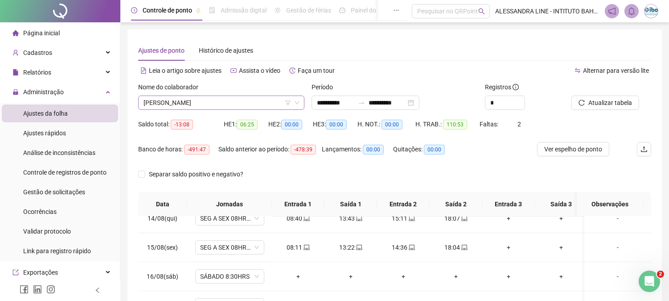
click at [206, 104] on span "[PERSON_NAME]" at bounding box center [222, 102] width 156 height 13
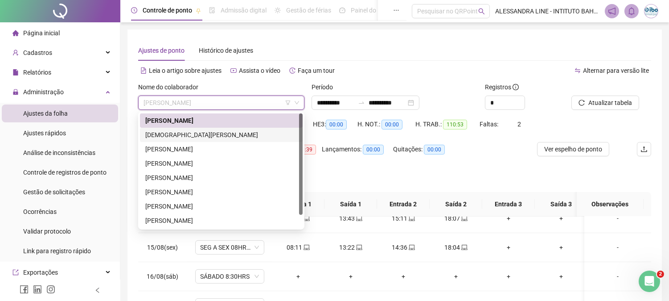
click at [180, 136] on div "[DEMOGRAPHIC_DATA][PERSON_NAME]" at bounding box center [221, 135] width 152 height 10
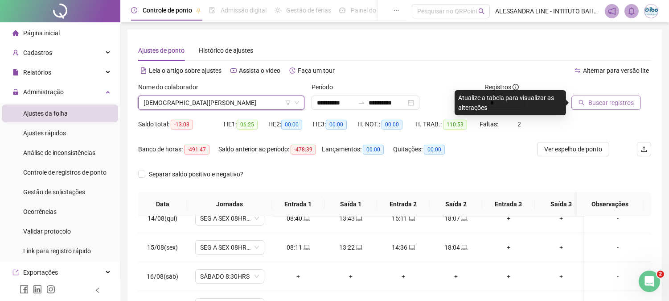
click at [591, 100] on span "Buscar registros" at bounding box center [611, 103] width 45 height 10
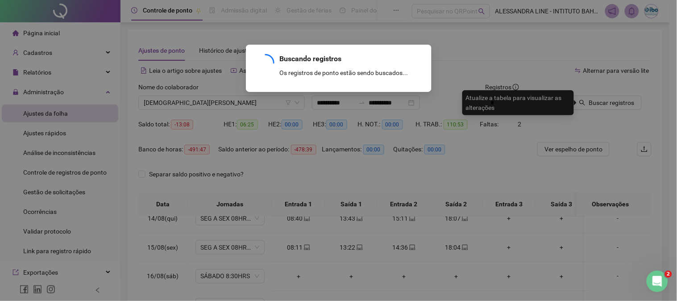
click at [427, 104] on div "Buscando registros Os registros de ponto estão sendo buscados... OK" at bounding box center [338, 150] width 677 height 301
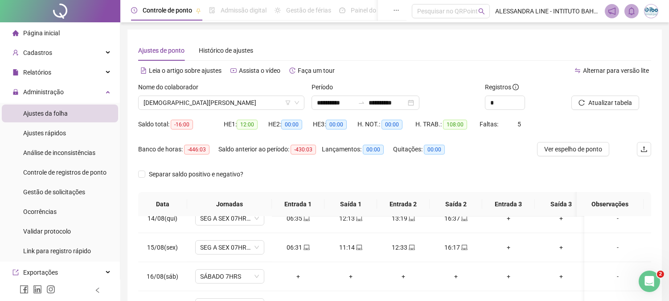
click at [420, 103] on div "**********" at bounding box center [366, 102] width 108 height 14
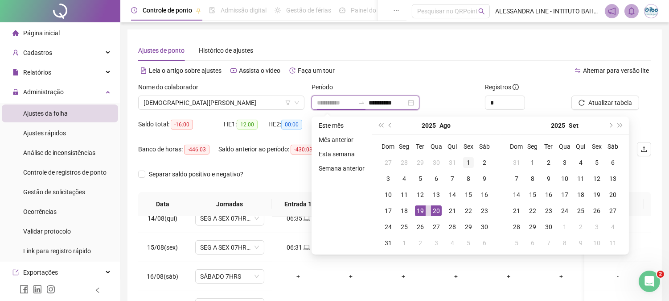
type input "**********"
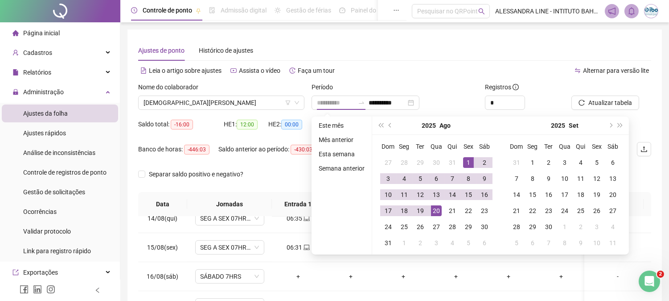
click at [471, 161] on div "1" at bounding box center [468, 162] width 11 height 11
type input "**********"
click at [421, 212] on div "19" at bounding box center [420, 210] width 11 height 11
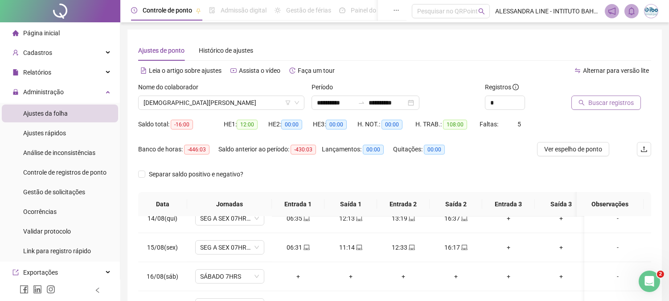
click at [594, 103] on span "Buscar registros" at bounding box center [611, 103] width 45 height 10
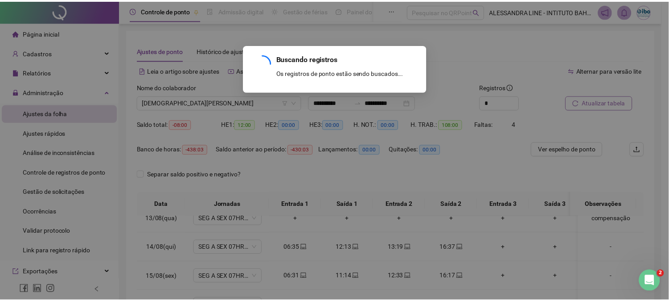
scroll to position [368, 0]
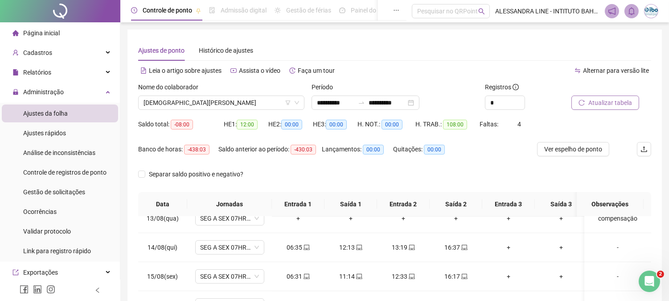
click at [492, 151] on div "Banco de horas: -438:03 Saldo anterior ao período: -430:03 Lançamentos: 00:00 Q…" at bounding box center [330, 154] width 385 height 25
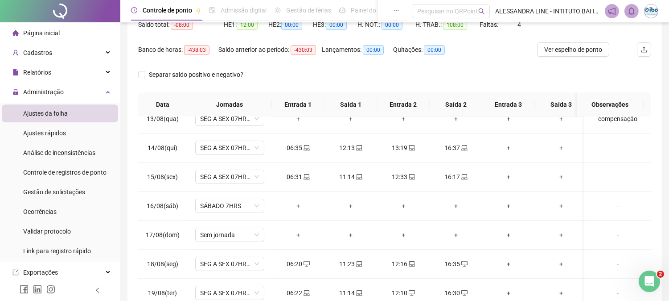
scroll to position [99, 0]
click at [332, 73] on div "Separar saldo positivo e negativo?" at bounding box center [394, 80] width 513 height 25
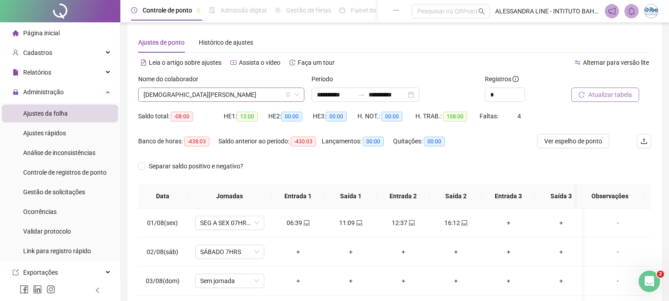
scroll to position [6, 0]
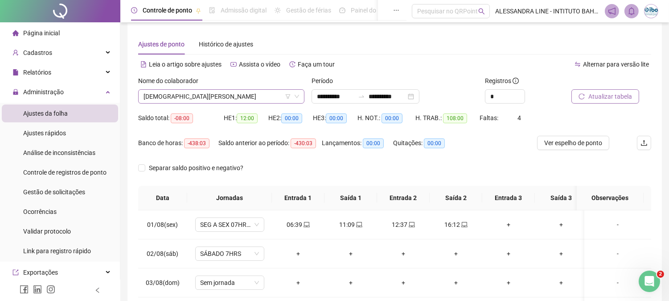
click at [272, 97] on span "[DEMOGRAPHIC_DATA][PERSON_NAME]" at bounding box center [222, 96] width 156 height 13
click at [265, 79] on div "Nome do colaborador" at bounding box center [221, 82] width 166 height 13
click at [264, 79] on div "Nome do colaborador" at bounding box center [221, 82] width 166 height 13
click at [204, 125] on div "Saldo total: -08:00" at bounding box center [181, 123] width 86 height 25
click at [212, 97] on span "[DEMOGRAPHIC_DATA][PERSON_NAME]" at bounding box center [222, 96] width 156 height 13
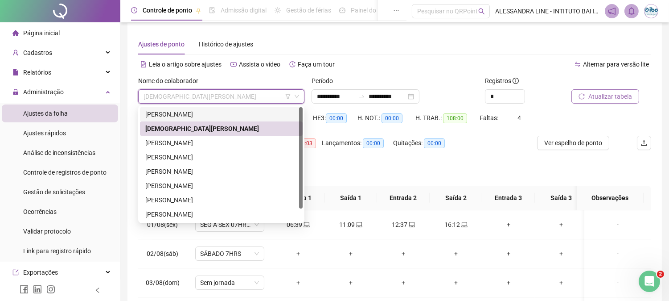
click at [201, 114] on div "[PERSON_NAME]" at bounding box center [221, 114] width 152 height 10
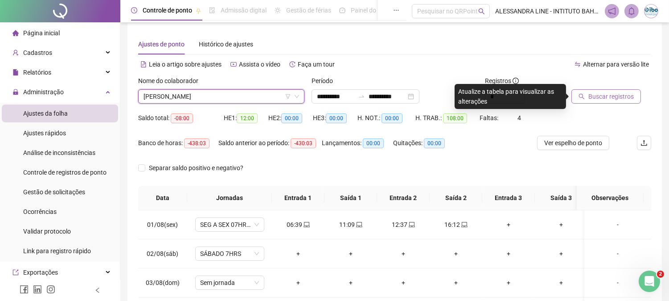
click at [596, 92] on span "Buscar registros" at bounding box center [611, 96] width 45 height 10
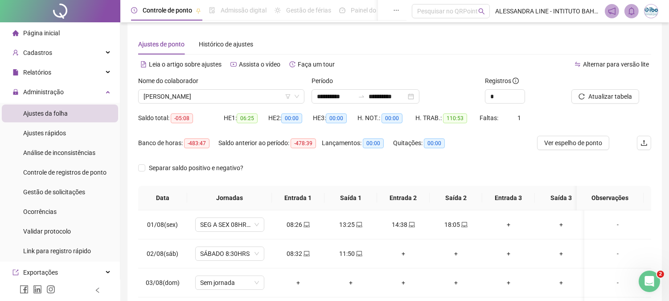
click at [483, 155] on div "Banco de horas: -483:47 Saldo anterior ao período: -478:39 Lançamentos: 00:00 Q…" at bounding box center [330, 148] width 385 height 25
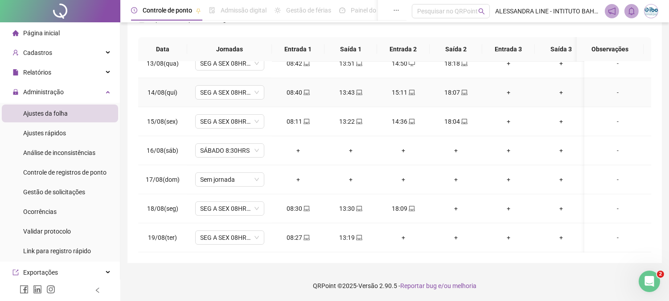
scroll to position [368, 0]
click at [457, 203] on div "+" at bounding box center [456, 208] width 38 height 10
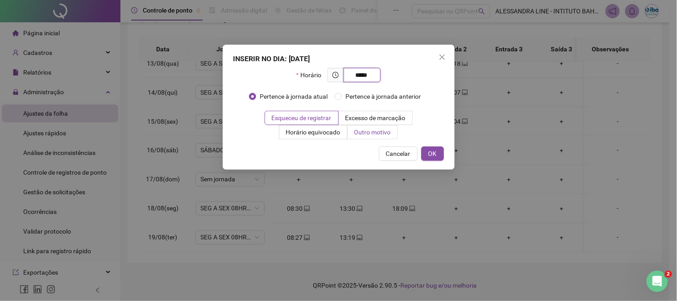
type input "*****"
click at [386, 136] on span "Outro motivo" at bounding box center [372, 131] width 37 height 7
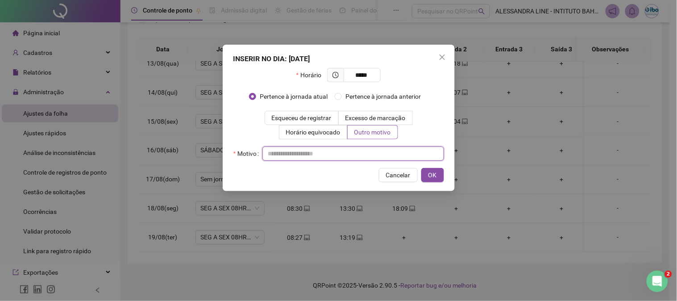
click at [353, 158] on input "text" at bounding box center [353, 153] width 182 height 14
type input "**********"
click at [431, 172] on span "OK" at bounding box center [432, 175] width 8 height 10
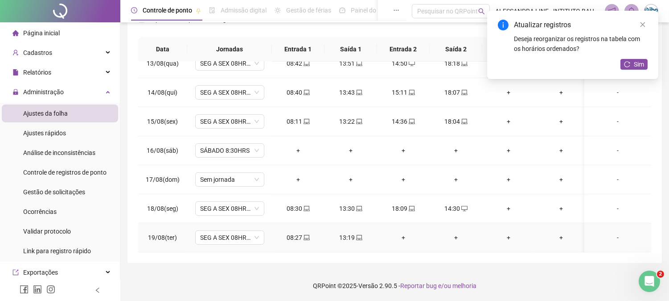
click at [402, 232] on div "+" at bounding box center [403, 237] width 38 height 10
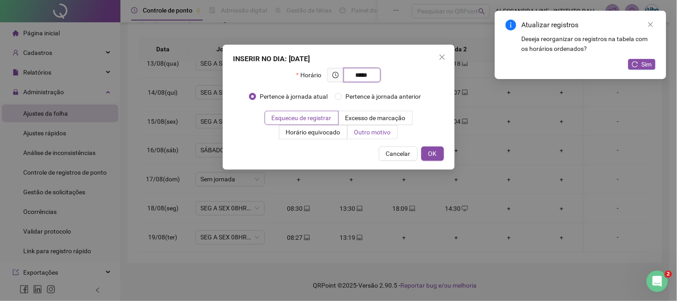
type input "*****"
click at [360, 134] on span "Outro motivo" at bounding box center [372, 131] width 37 height 7
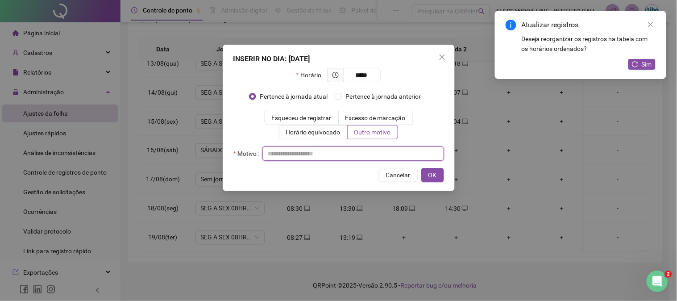
click at [348, 156] on input "text" at bounding box center [353, 153] width 182 height 14
type input "**********"
click at [426, 174] on button "OK" at bounding box center [432, 175] width 23 height 14
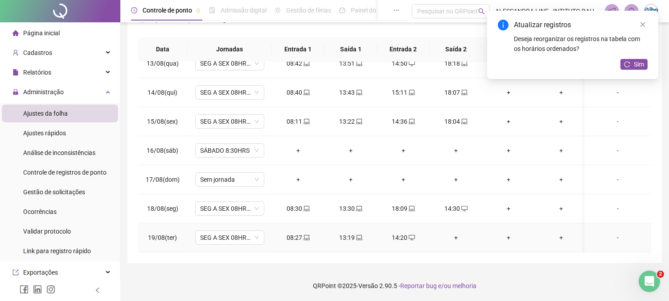
click at [456, 232] on div "+" at bounding box center [456, 237] width 38 height 10
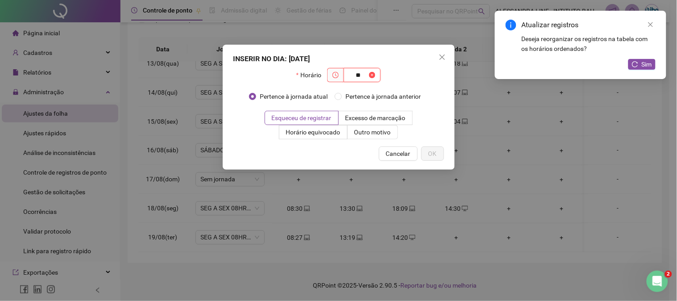
type input "*"
type input "*****"
click at [367, 131] on span "Outro motivo" at bounding box center [372, 131] width 37 height 7
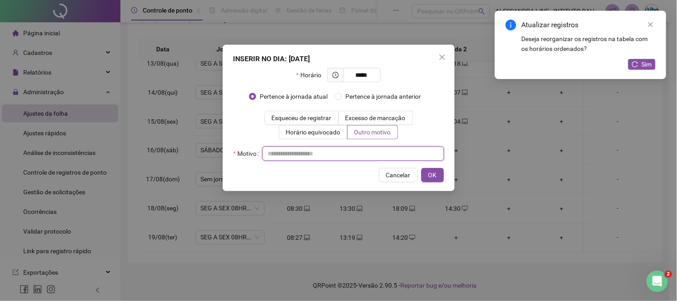
click at [345, 149] on input "text" at bounding box center [353, 153] width 182 height 14
type input "**********"
click at [436, 168] on button "OK" at bounding box center [432, 175] width 23 height 14
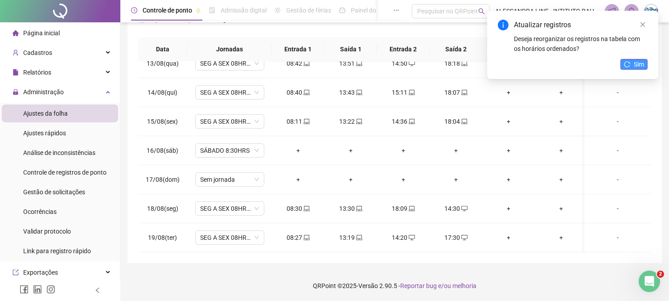
click at [625, 64] on icon "reload" at bounding box center [628, 64] width 6 height 6
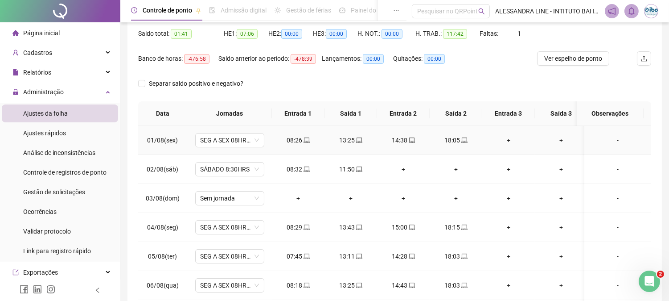
scroll to position [0, 0]
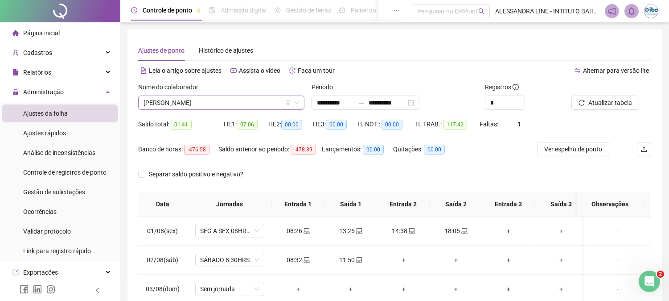
click at [202, 103] on span "[PERSON_NAME]" at bounding box center [222, 102] width 156 height 13
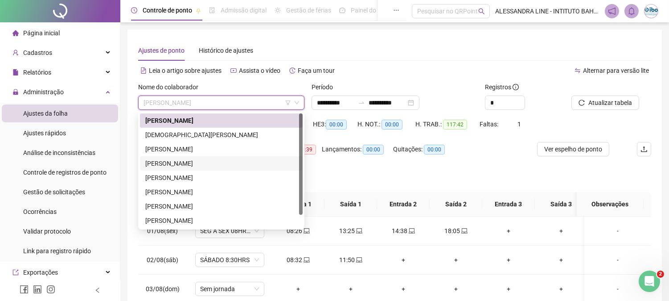
click at [175, 161] on div "[PERSON_NAME]" at bounding box center [221, 163] width 152 height 10
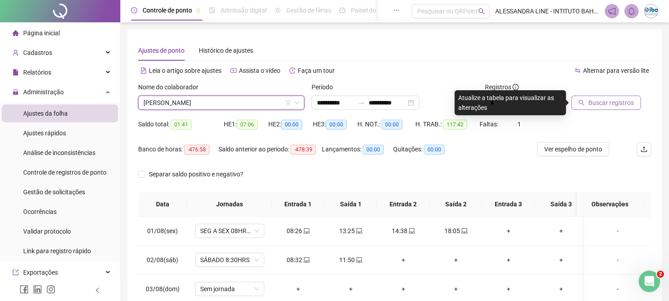
click at [623, 103] on span "Buscar registros" at bounding box center [611, 103] width 45 height 10
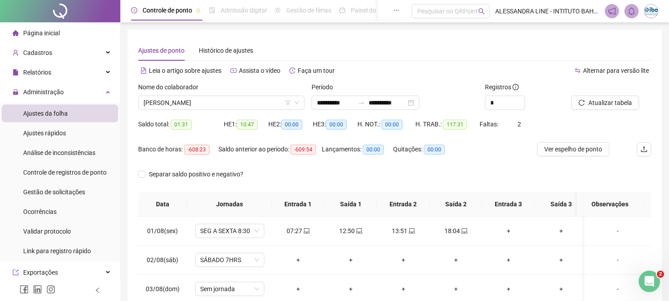
click at [214, 122] on div "Saldo total: 01:31" at bounding box center [181, 124] width 86 height 10
